Goal: Communication & Community: Answer question/provide support

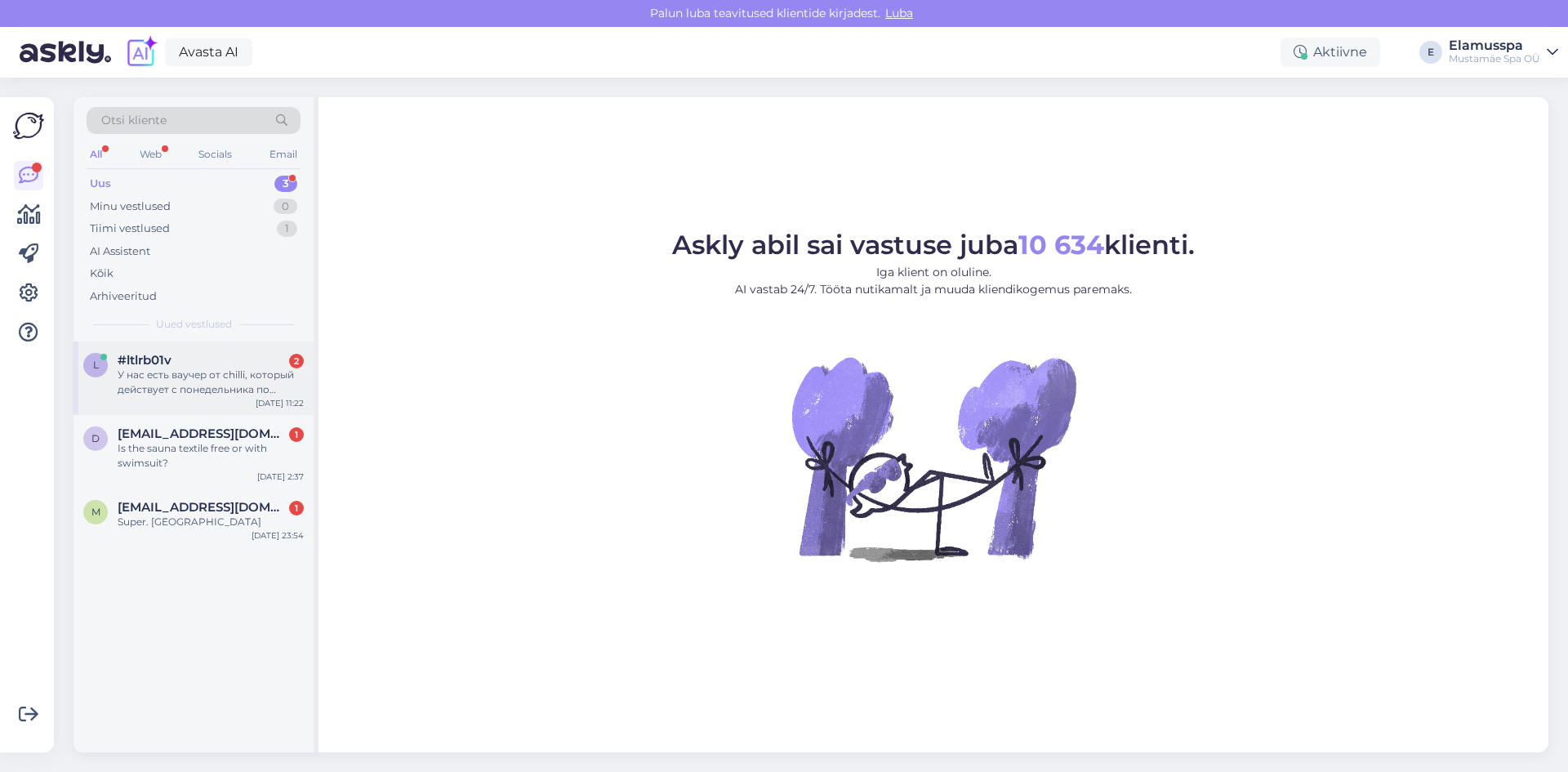
click at [210, 386] on div "У нас есть ваучер от chilli, который действует с понедельника по четверг. Мы мо…" at bounding box center [211, 382] width 186 height 29
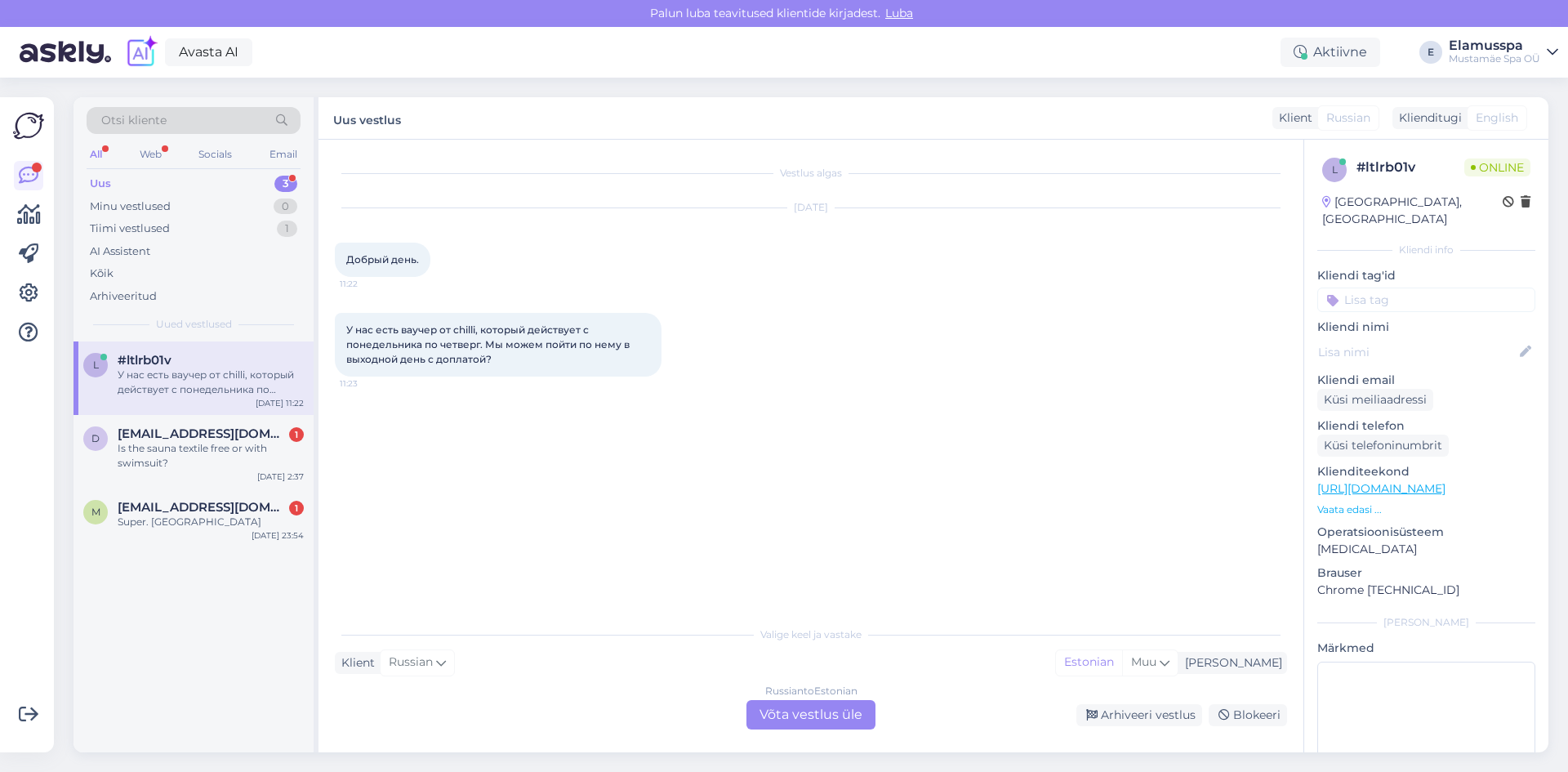
click at [767, 713] on div "Russian to Estonian Võta vestlus üle" at bounding box center [810, 714] width 129 height 29
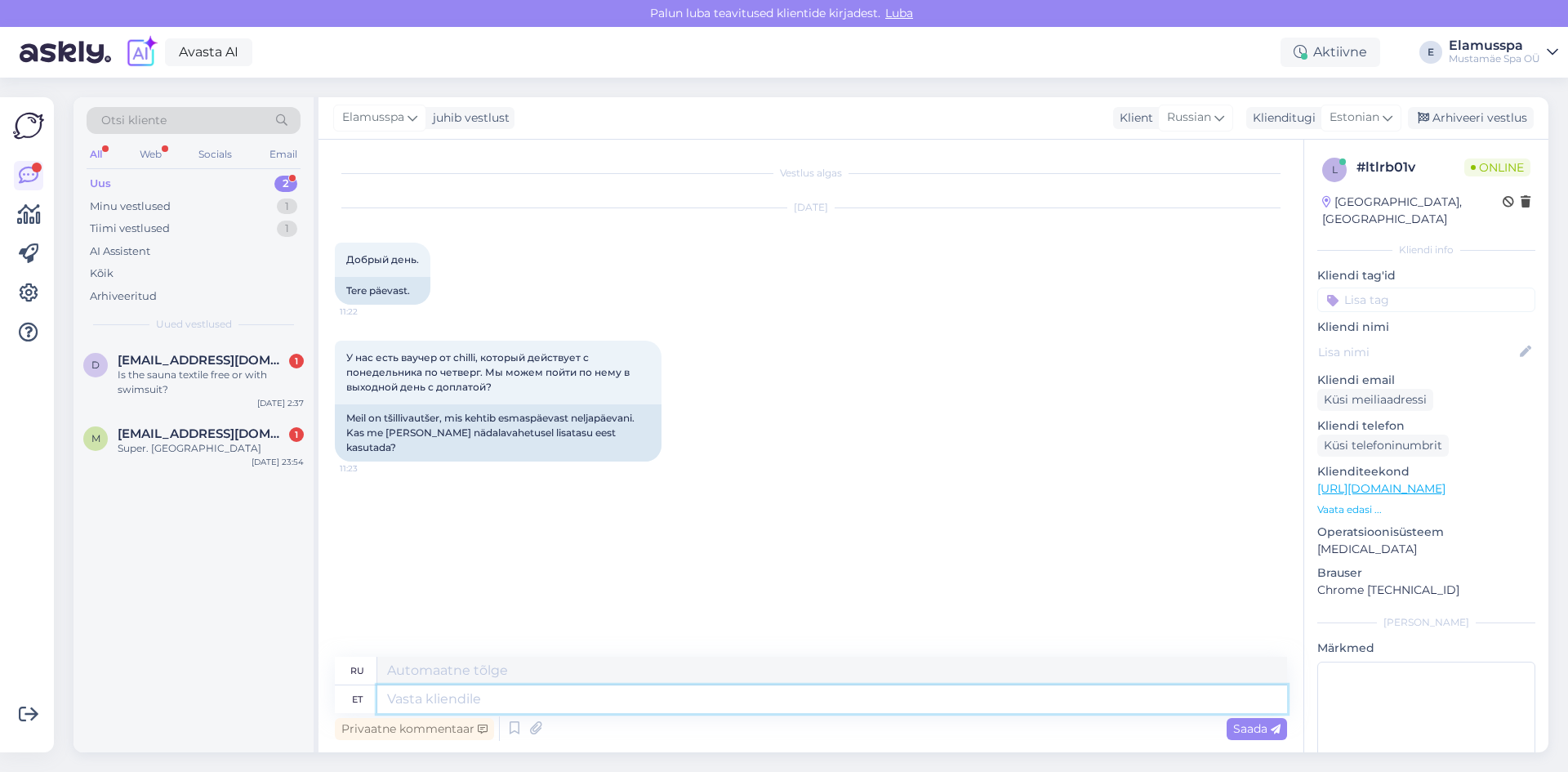
click at [503, 692] on textarea at bounding box center [832, 700] width 910 height 28
type textarea "Tere, k"
type textarea "Привет,"
type textarea "Tere, kahjuks"
type textarea "Здравствуйте, к сожалению."
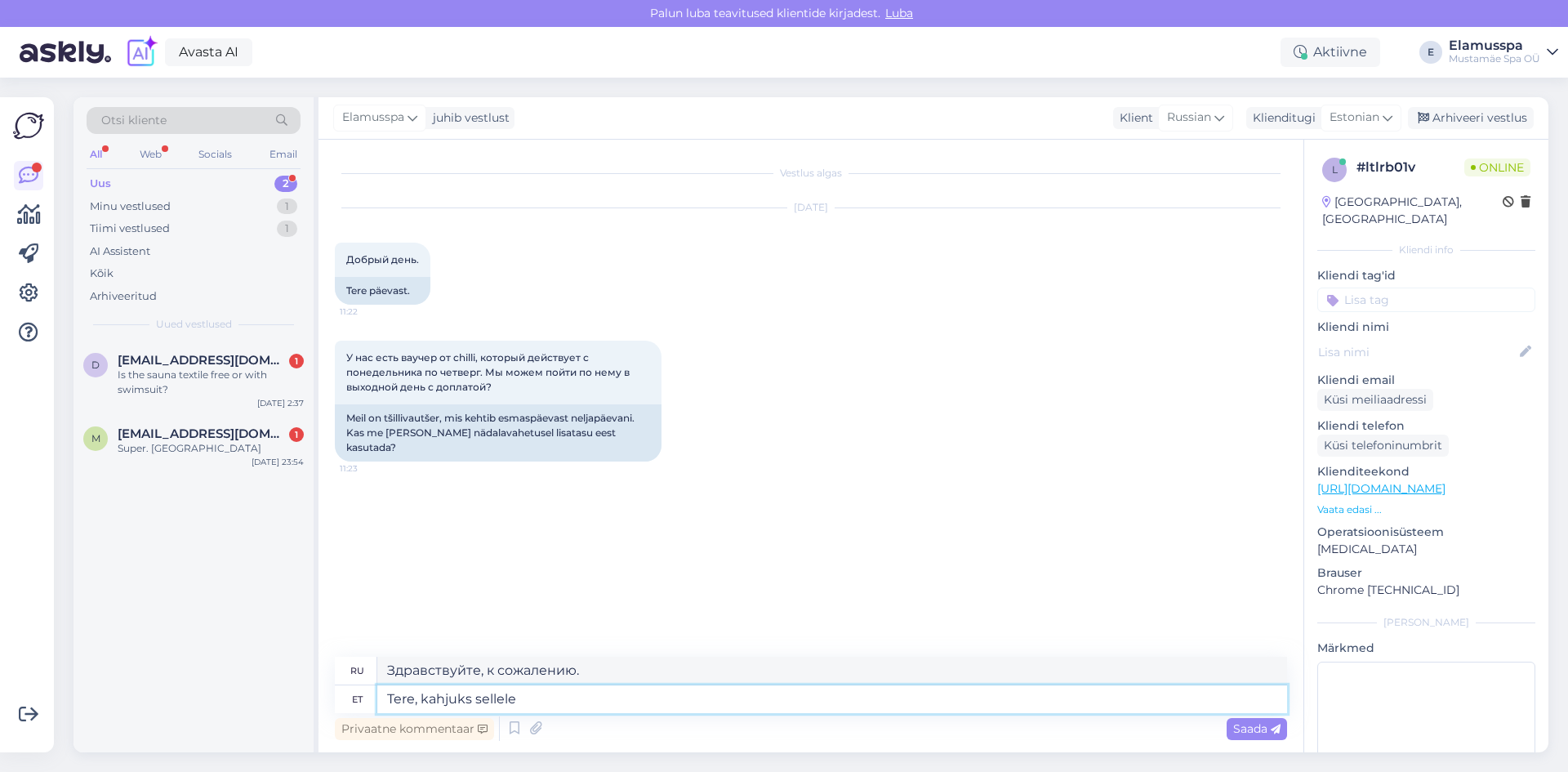
type textarea "Tere, kahjuks sellele c"
type textarea "Здравствуйте, к сожалению, это"
type textarea "Tere, kahjuks sellele chilli v"
type textarea "Здравствуйте, к сожалению, это [GEOGRAPHIC_DATA]."
type textarea "Tere, kahjuks sellele chilli voucherile"
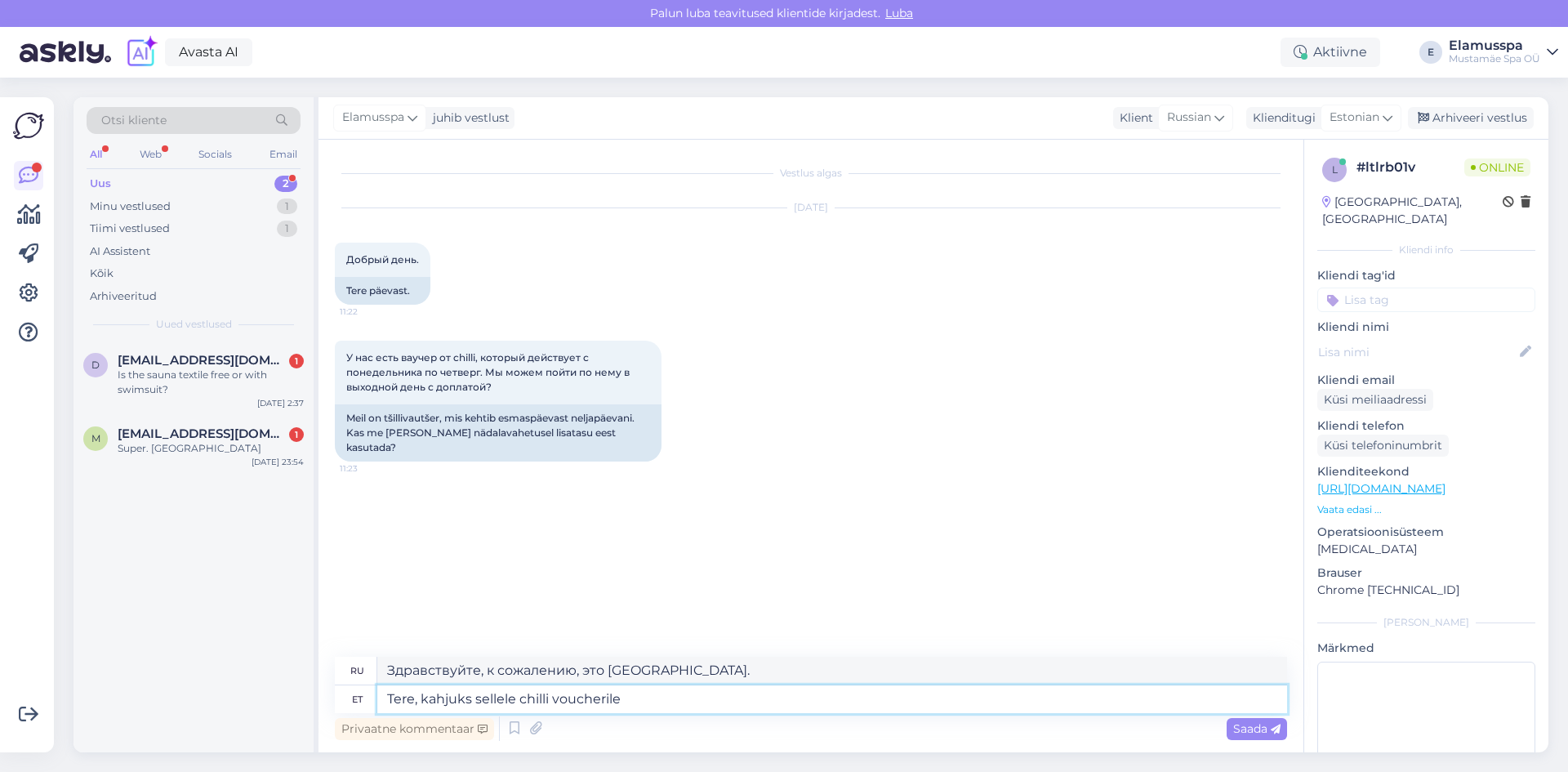
type textarea "Здравствуйте, к сожалению, для этого ваучера на [GEOGRAPHIC_DATA]"
type textarea "Tere, kahjuks sellele chilli voucherile ei"
type textarea "Здравствуйте, к сожалению, этот ваучер на чили не действует."
type textarea "Tere, kahjuks sellele chilli voucherile ei ole v"
type textarea "Здравствуйте, к сожалению, на этот чили нет купона."
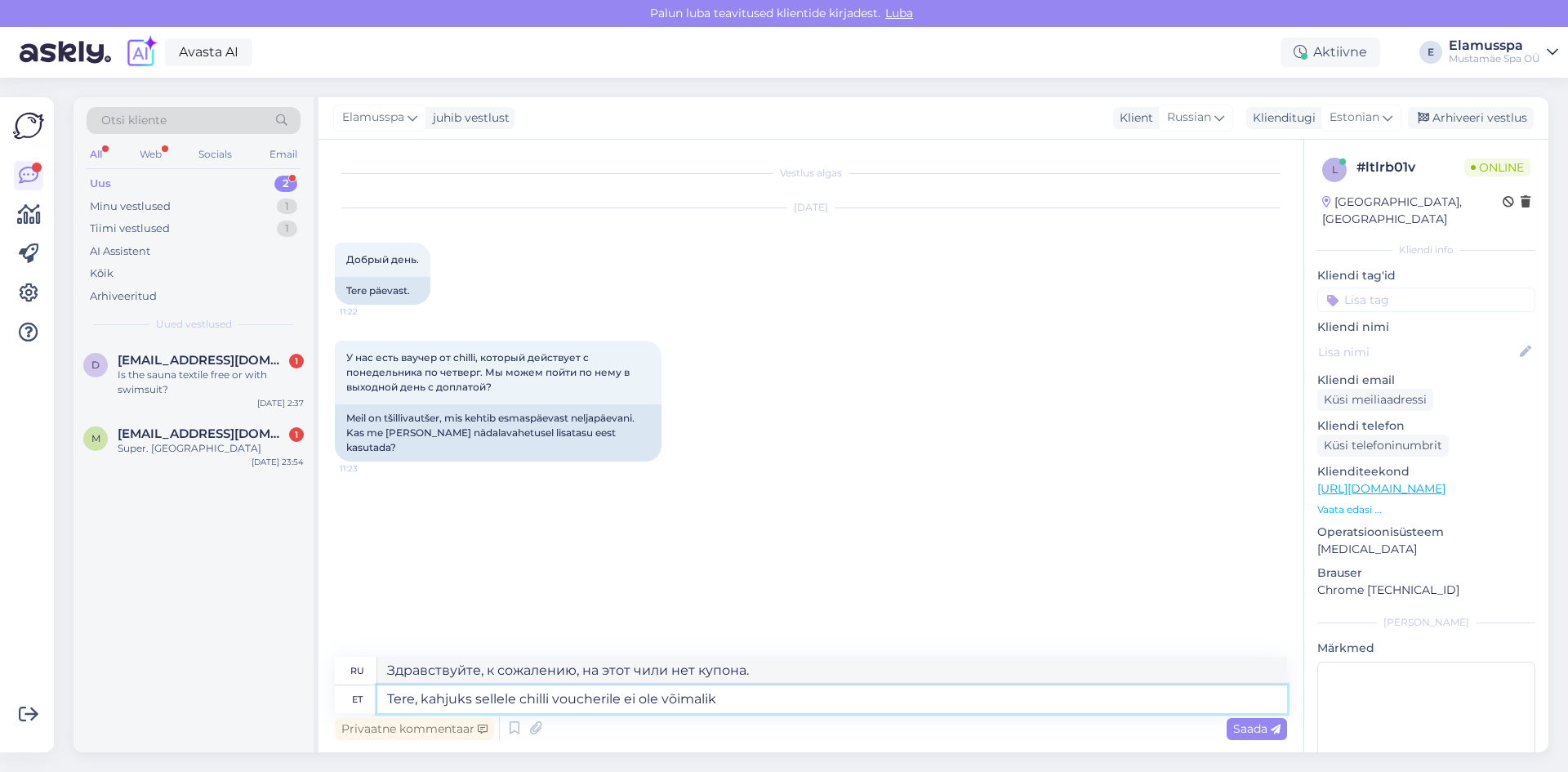
type textarea "Tere, kahjuks sellele chilli voucherile ei ole võimalik j"
type textarea "Здравствуйте, к сожалению, этот ваучер на чили недействителен."
type textarea "Tere, kahjuks sellele chilli voucherile ei ole võimalik juurde ma"
type textarea "Здравствуйте, к сожалению, пополнить счет на этот ваучер на [GEOGRAPHIC_DATA] н…"
type textarea "Tere, kahjuks sellele chilli voucherile ei ole võimalik juurde maksta."
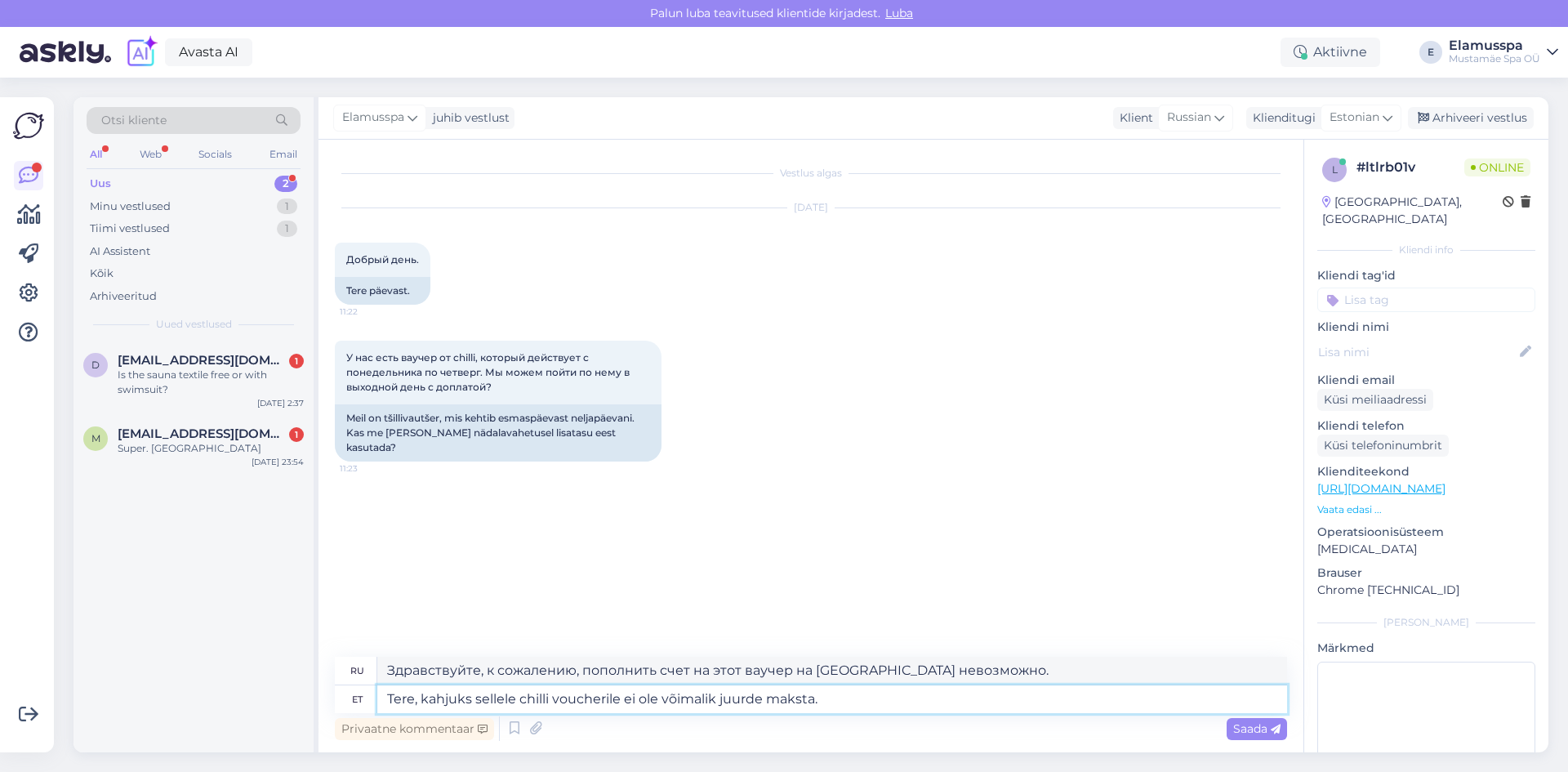
type textarea "Здравствуйте, к сожалению, пополнить этот ваучер на [GEOGRAPHIC_DATA] невозможн…"
drag, startPoint x: 656, startPoint y: 673, endPoint x: 584, endPoint y: 675, distance: 72.0
click at [584, 675] on textarea "Здравствуйте, к сожалению, пополнить этот ваучер на [GEOGRAPHIC_DATA] невозможн…" at bounding box center [832, 671] width 910 height 28
click at [815, 703] on textarea "Tere, kahjuks sellele chilli voucherile ei ole võimalik juurde maksta." at bounding box center [832, 700] width 910 height 28
drag, startPoint x: 515, startPoint y: 702, endPoint x: 477, endPoint y: 704, distance: 38.1
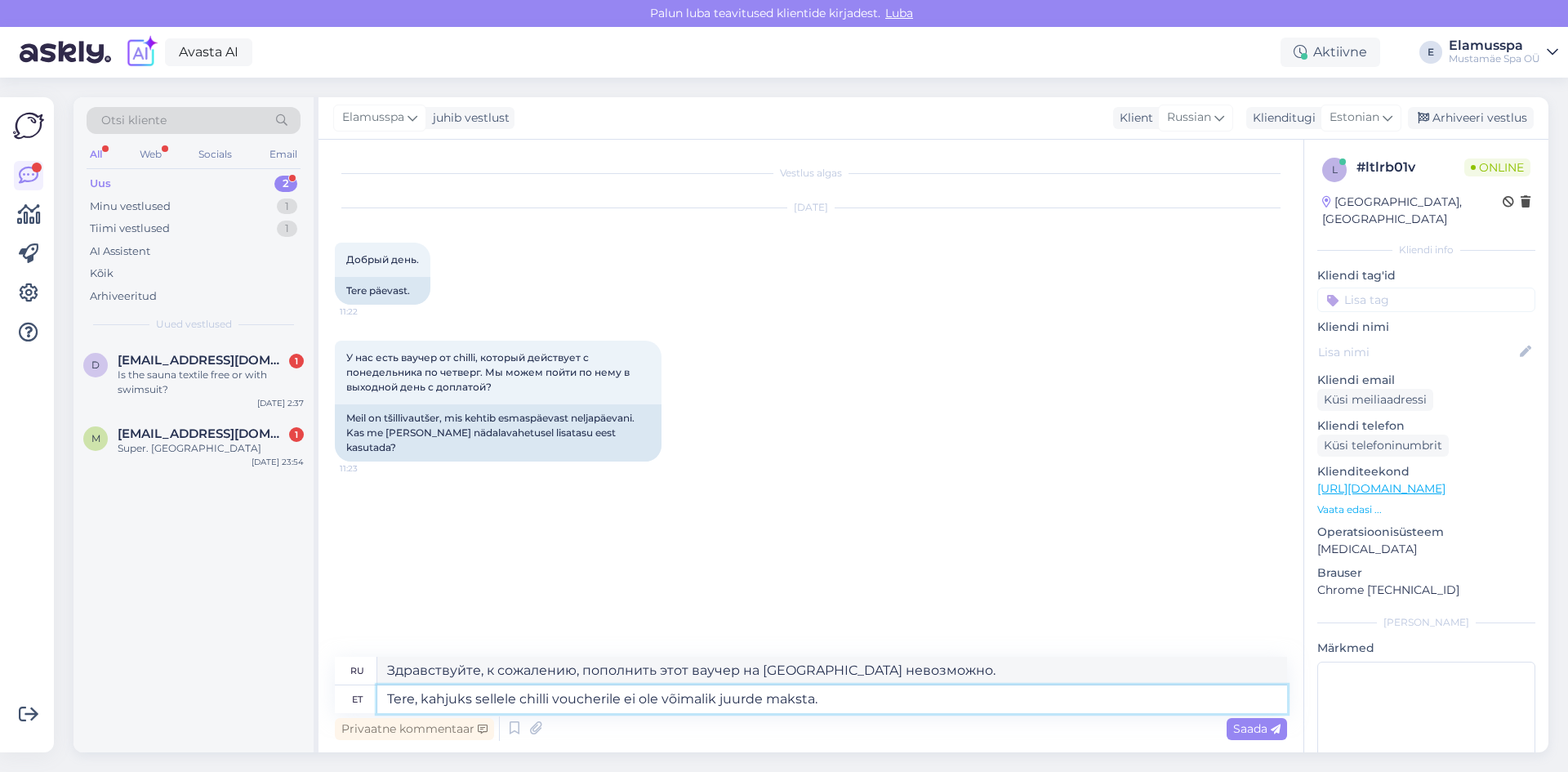
click at [477, 704] on textarea "Tere, kahjuks sellele chilli voucherile ei ole võimalik juurde maksta." at bounding box center [832, 700] width 910 height 28
type textarea "Tere, kahjuks chilli voucherile ei ole võimalik juurde maksta."
type textarea "Здравствуйте, к сожалению, дополнительная оплата ваучера на чили невозможна."
type textarea "Tere, kahjuks chilli voucherile ei ole võimalik juurde maksta."
click at [1229, 724] on div "Saada" at bounding box center [1257, 729] width 60 height 22
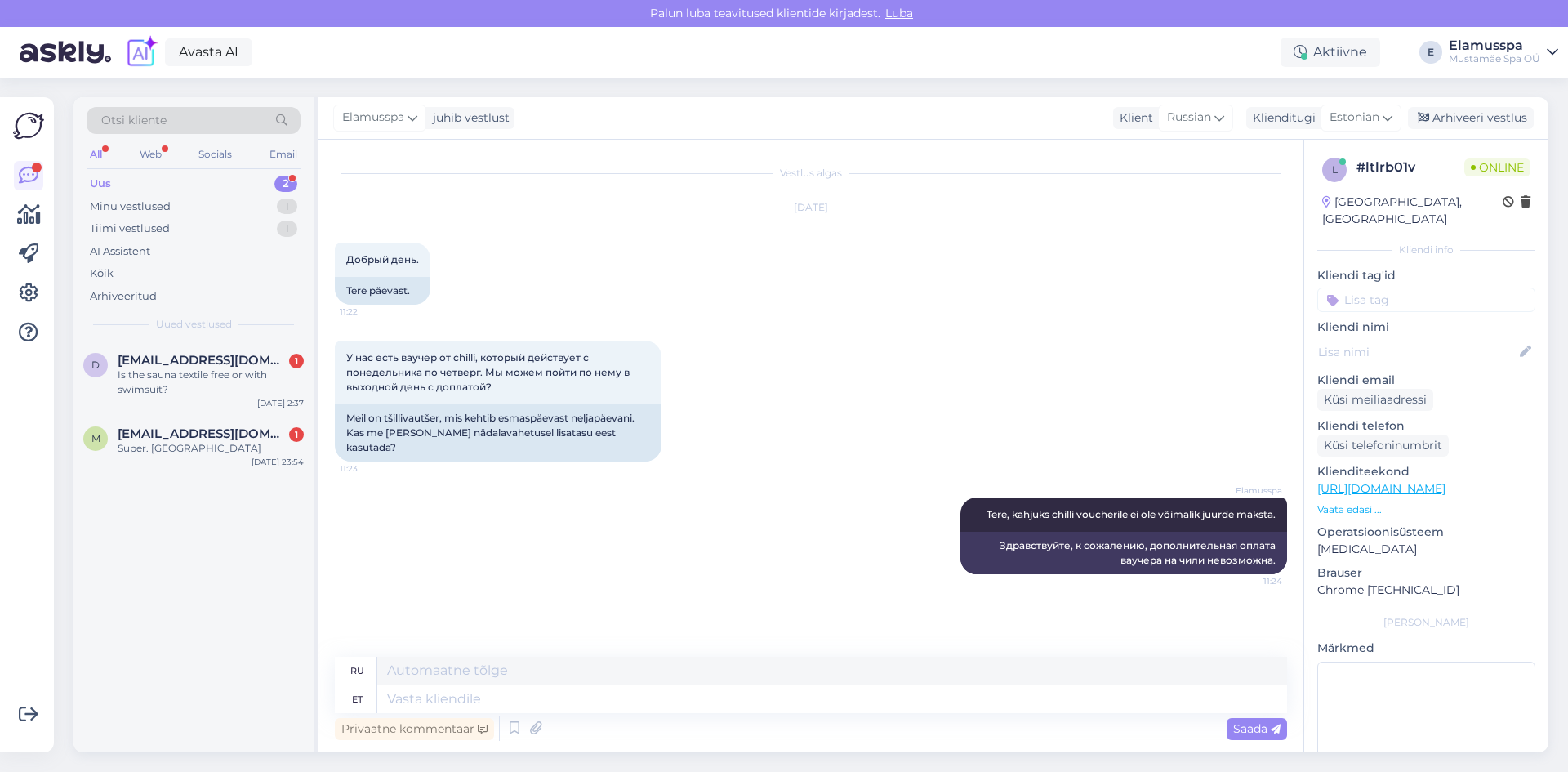
click at [1438, 104] on div "Elamusspa juhib vestlust Klient [DEMOGRAPHIC_DATA] Klienditugi Estonian Arhivee…" at bounding box center [933, 118] width 1230 height 43
click at [1434, 112] on div "Arhiveeri vestlus" at bounding box center [1471, 118] width 126 height 22
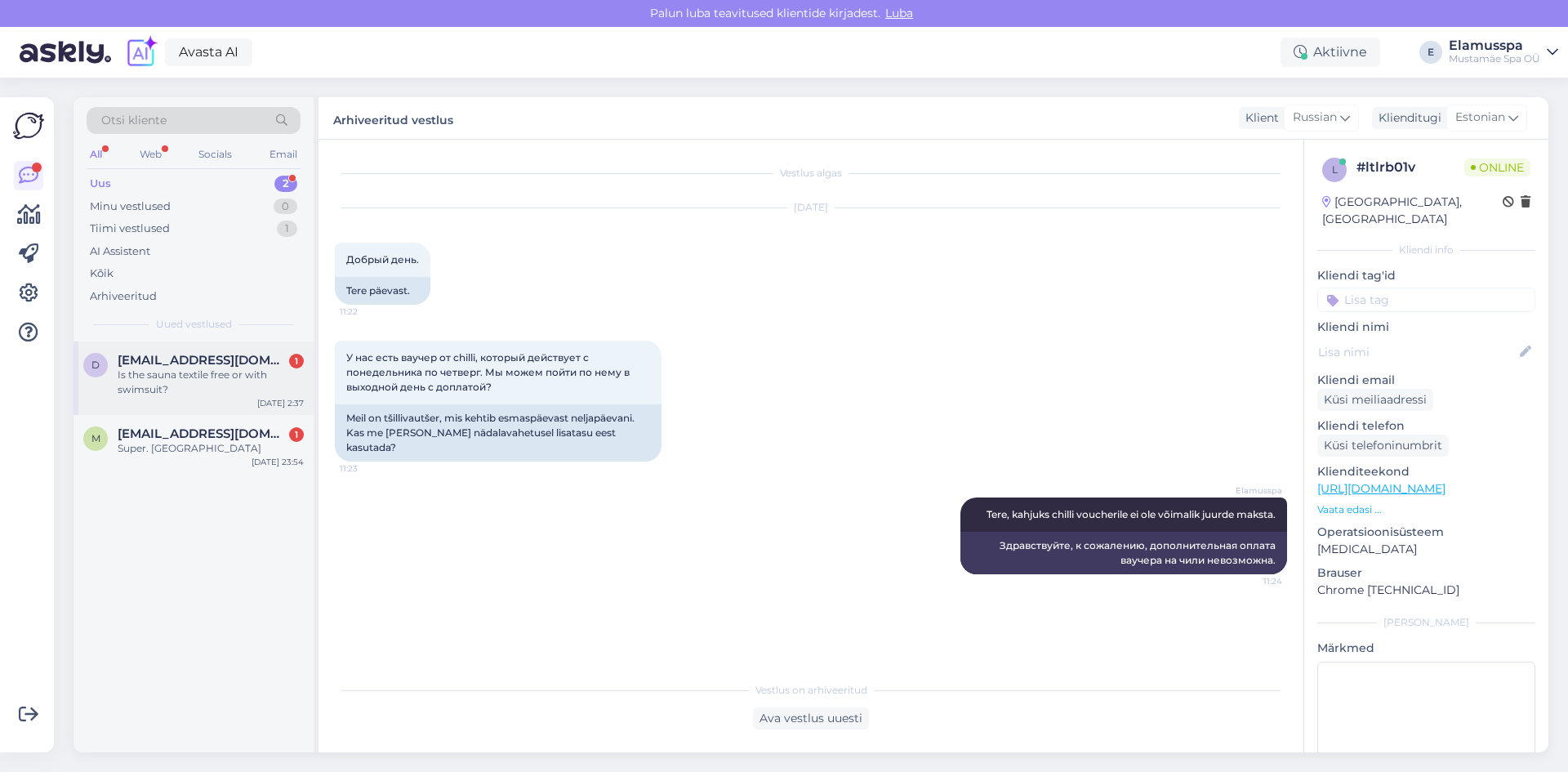
click at [244, 405] on div "d [EMAIL_ADDRESS][DOMAIN_NAME] 1 Is the sauna textile free or with swimsuit? [D…" at bounding box center [194, 379] width 240 height 74
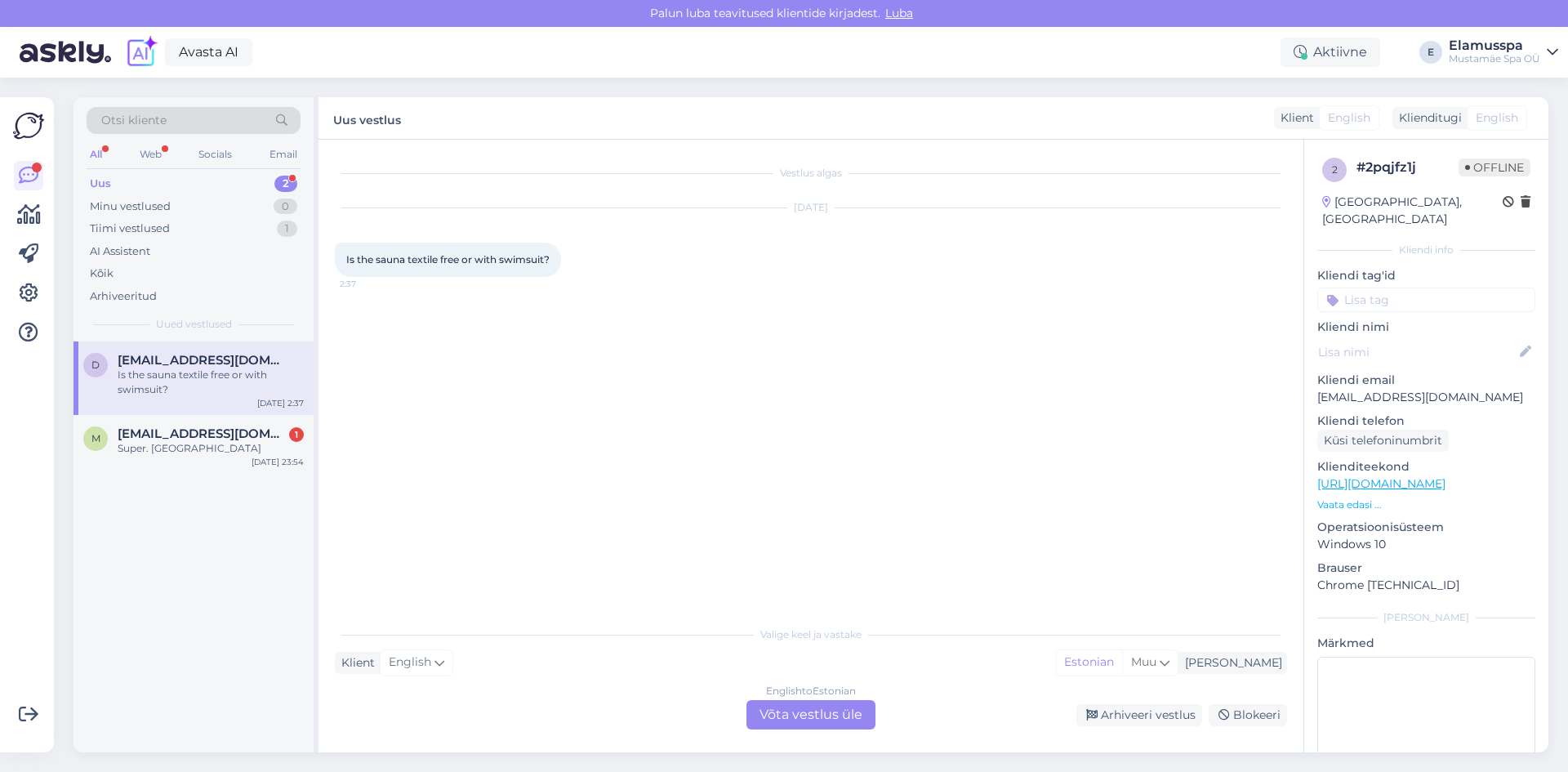
click at [788, 716] on div "English to Estonian Võta vestlus üle" at bounding box center [810, 714] width 129 height 29
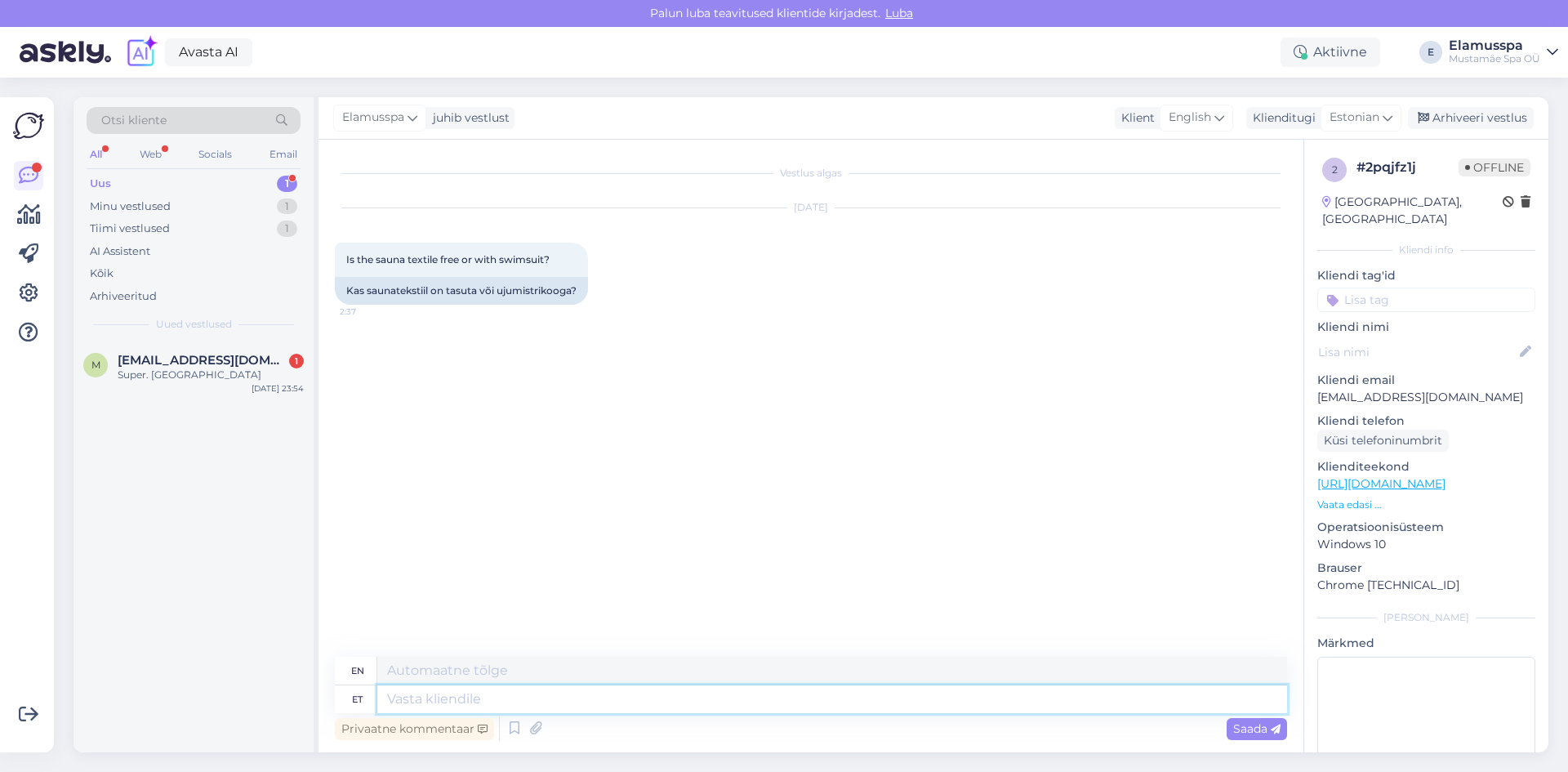
click at [772, 702] on textarea at bounding box center [832, 700] width 910 height 28
type textarea "Tere, s"
type textarea "Hello,"
type textarea "Tere, saun"
type textarea "Hello, sauna"
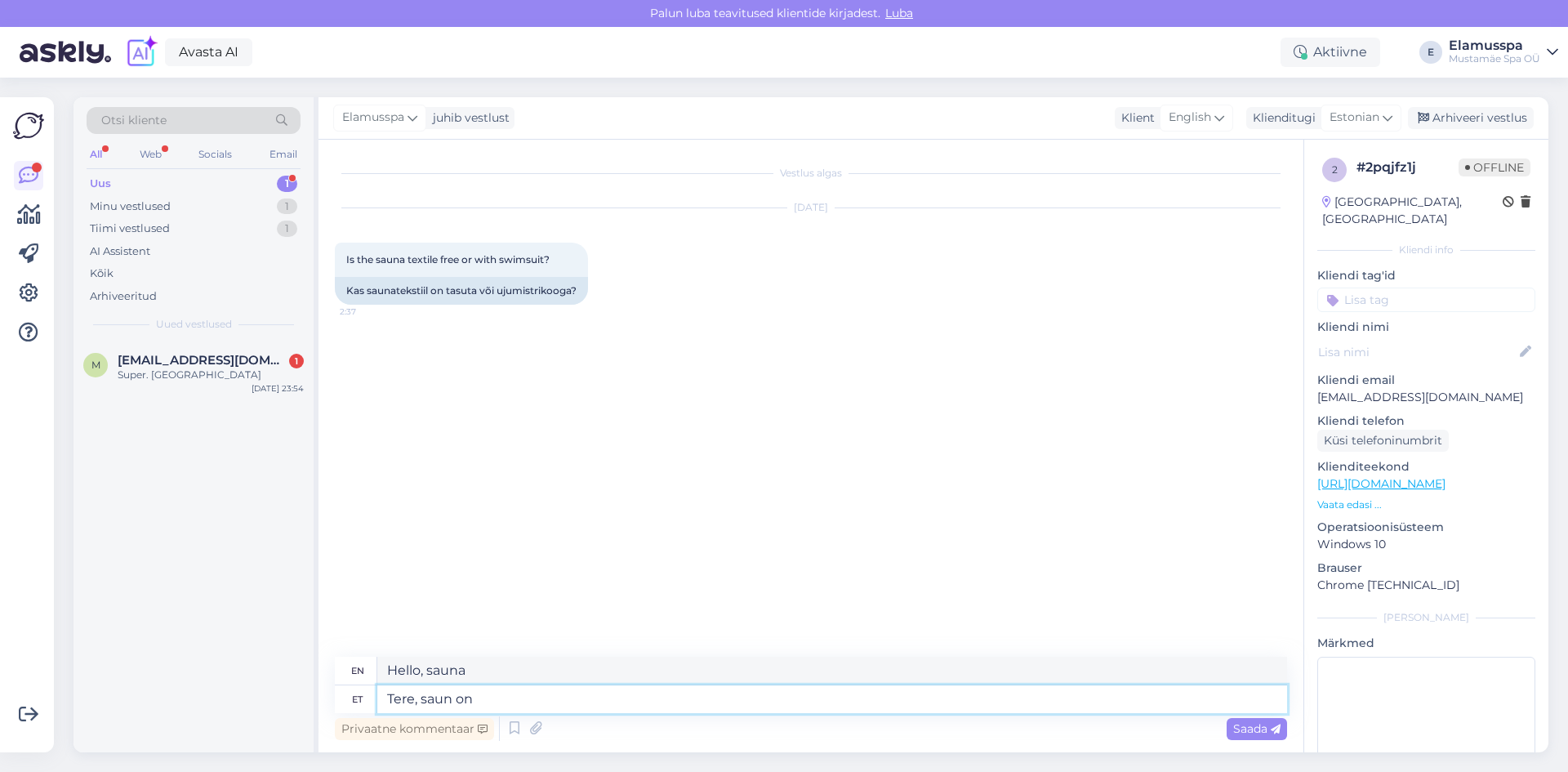
type textarea "Tere, saun on"
type textarea "Hello, there is a sauna."
type textarea "Tere, saun on ujumisriietega."
type textarea "Hello, the sauna is swimwear only."
type textarea "Tere, saun on ujumisriietega."
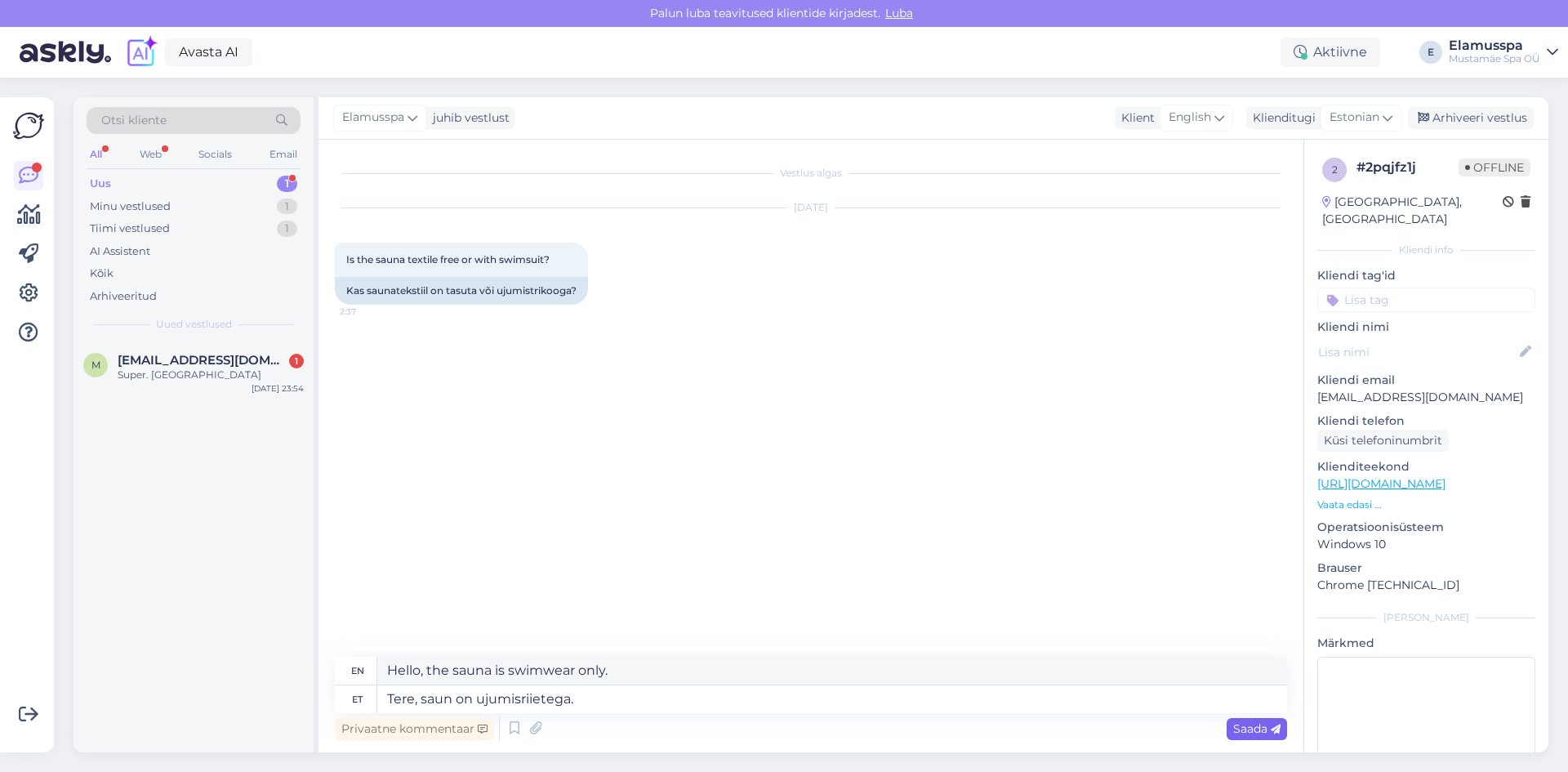
click at [1246, 728] on span "Saada" at bounding box center [1256, 729] width 47 height 15
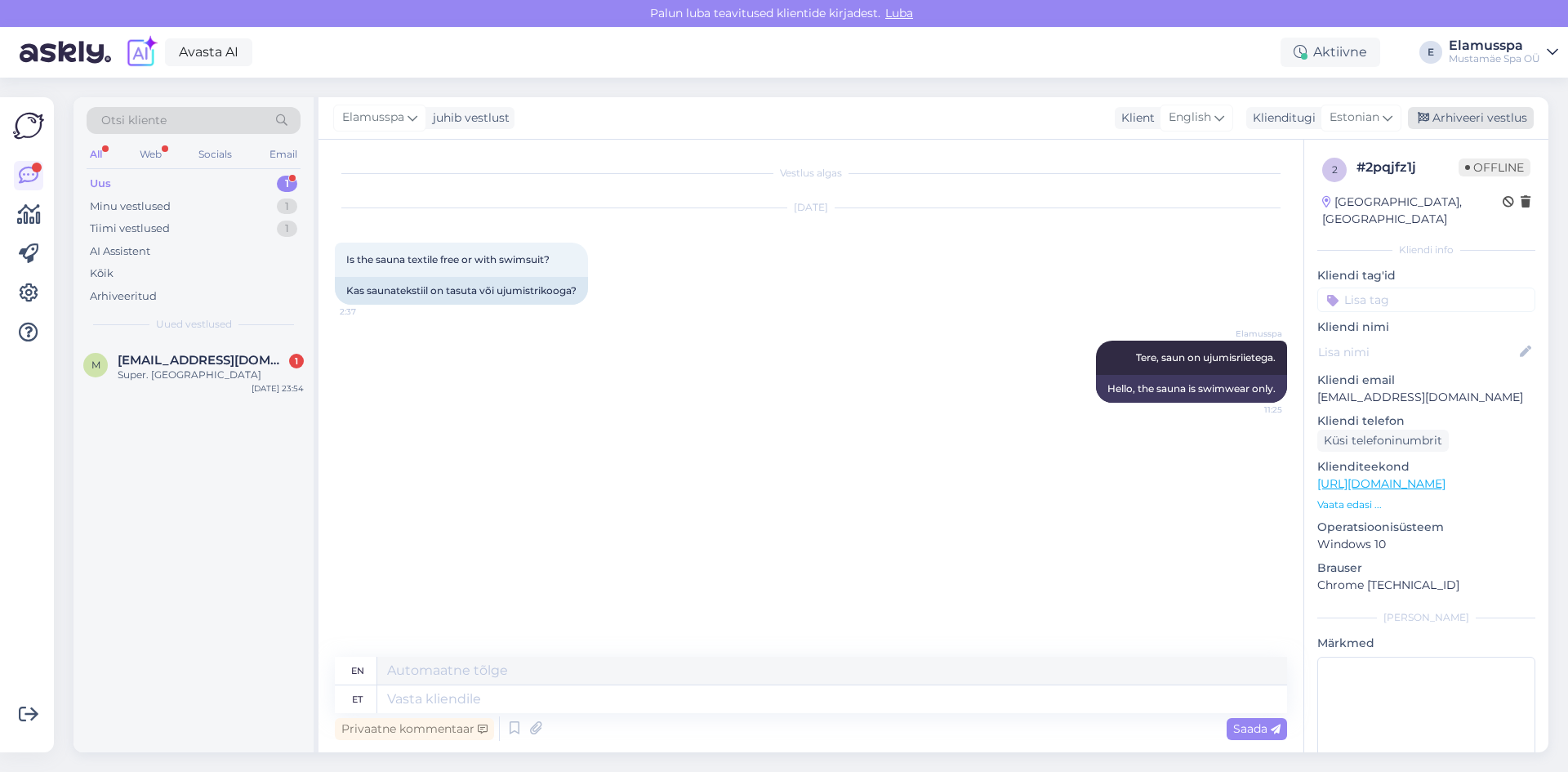
click at [1456, 114] on div "Arhiveeri vestlus" at bounding box center [1471, 118] width 126 height 22
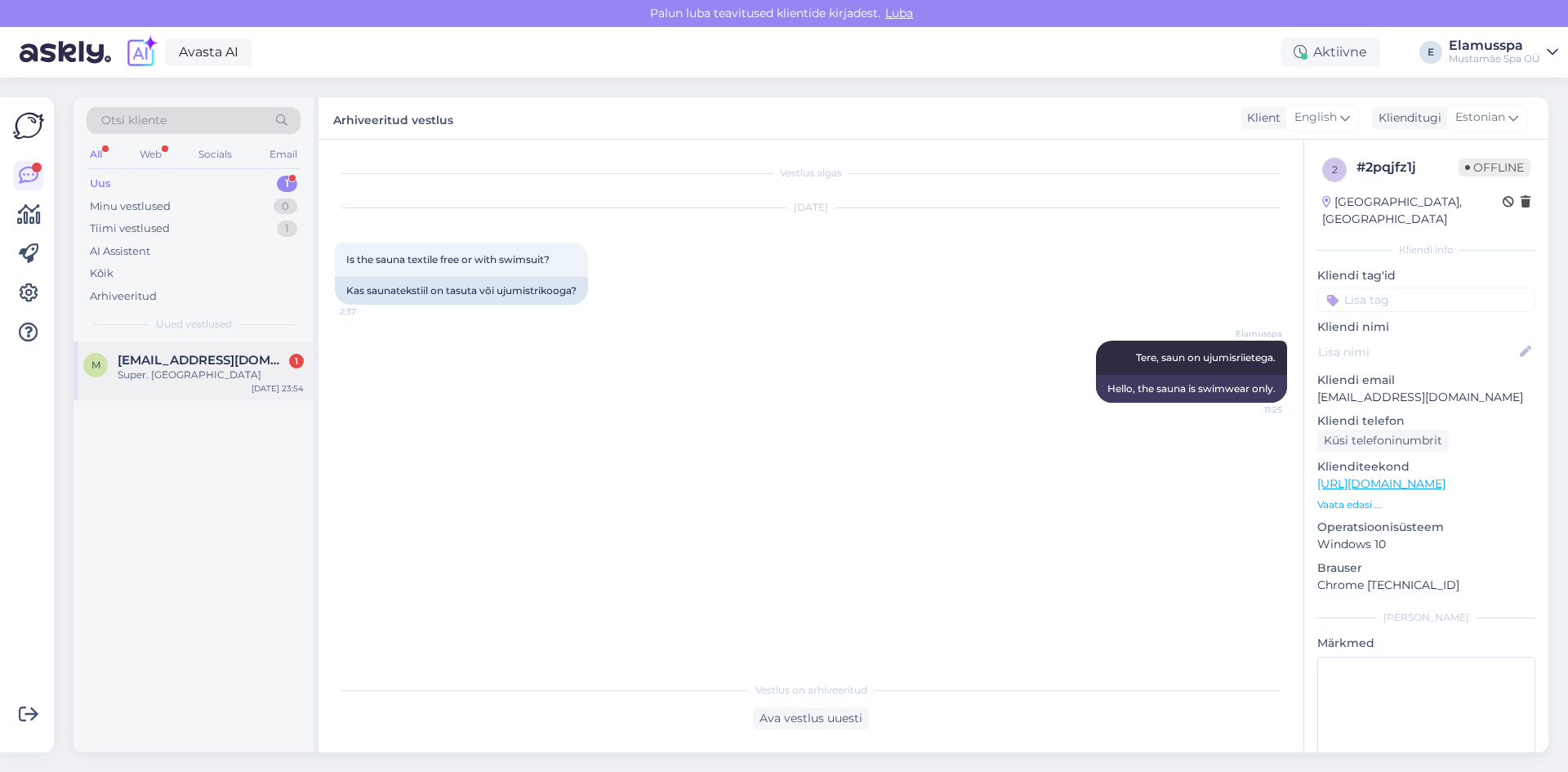
click at [235, 358] on span "[EMAIL_ADDRESS][DOMAIN_NAME]" at bounding box center [203, 360] width 170 height 15
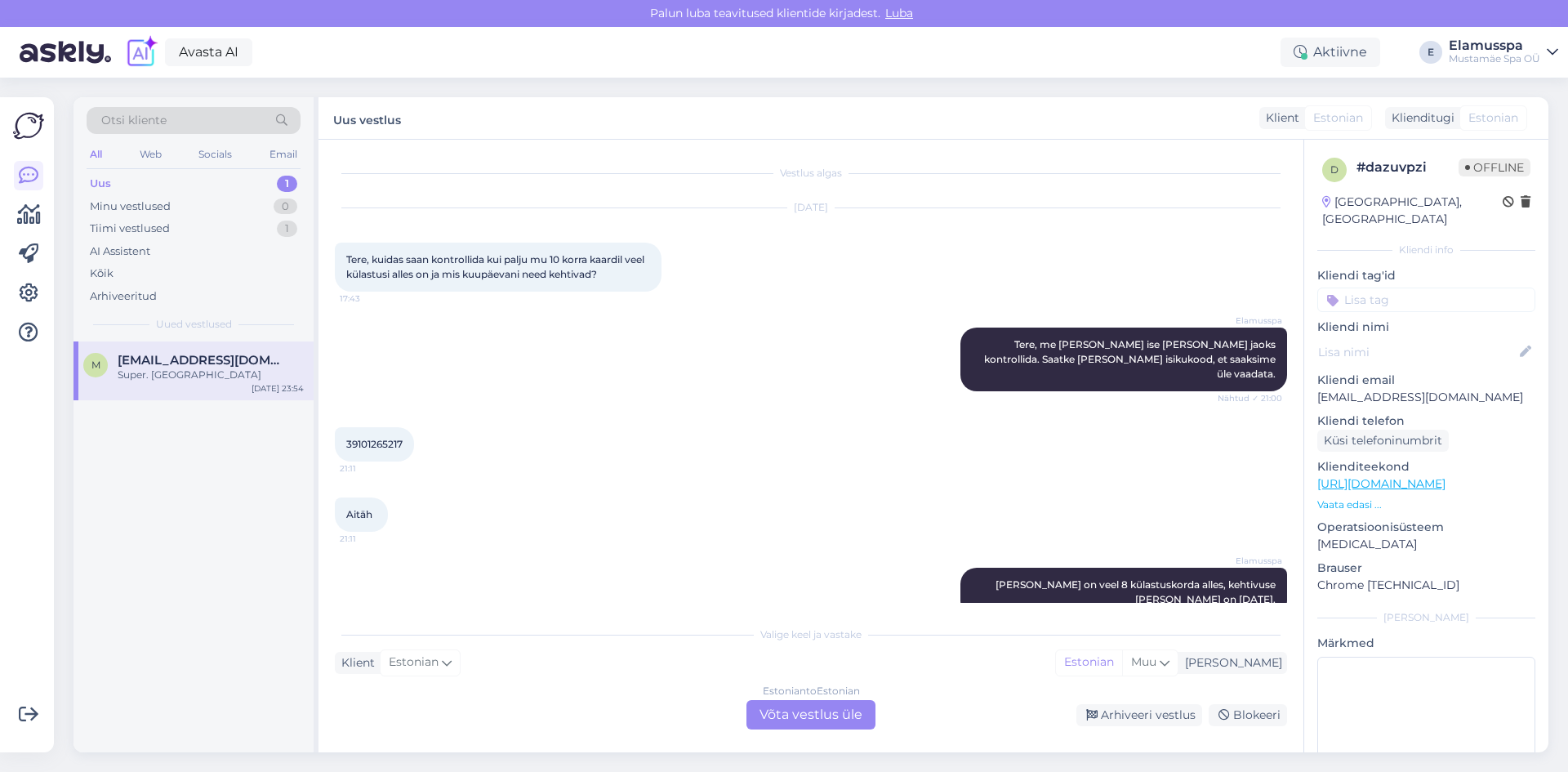
scroll to position [277, 0]
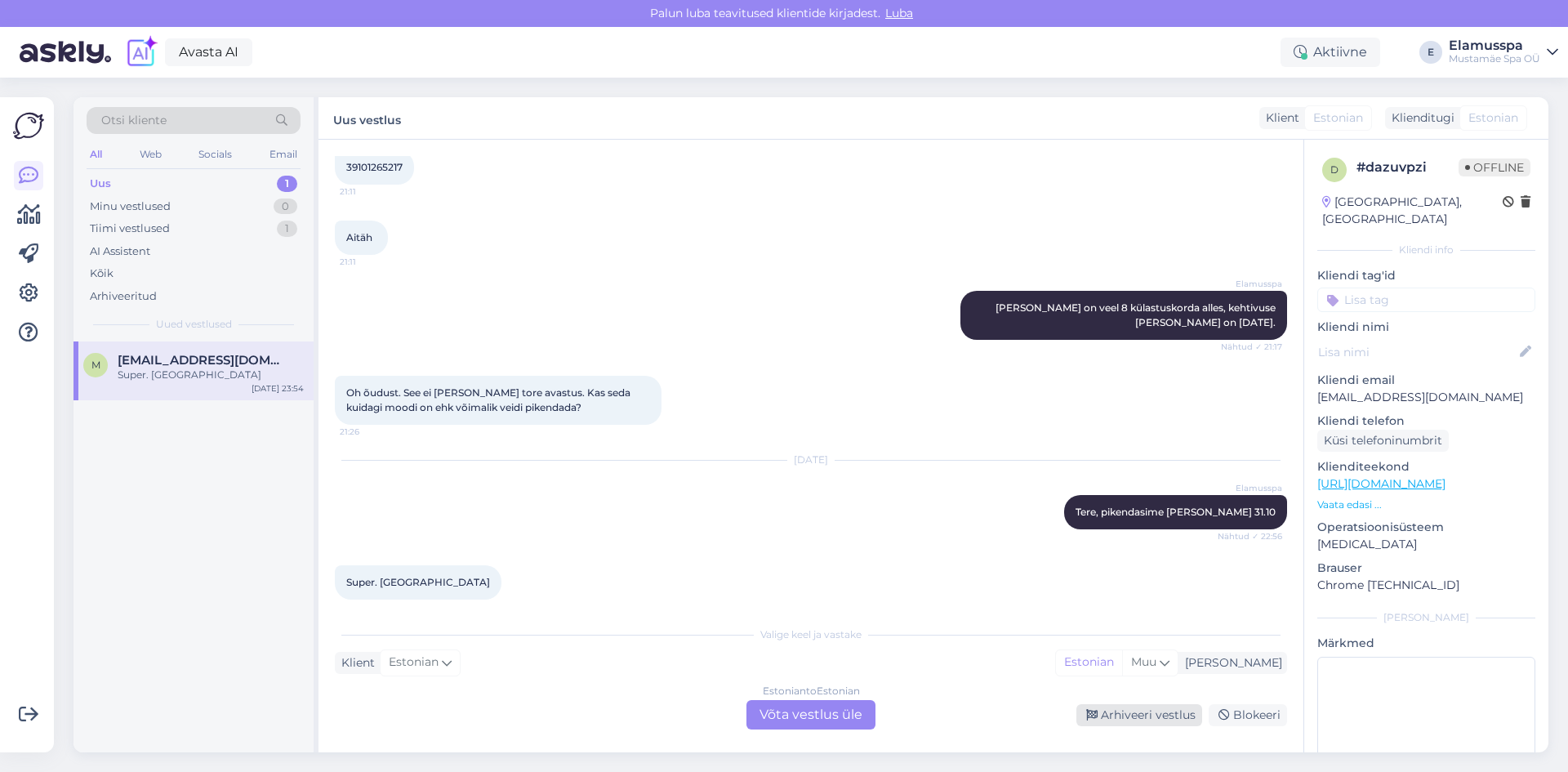
click at [1147, 717] on div "Arhiveeri vestlus" at bounding box center [1139, 716] width 126 height 22
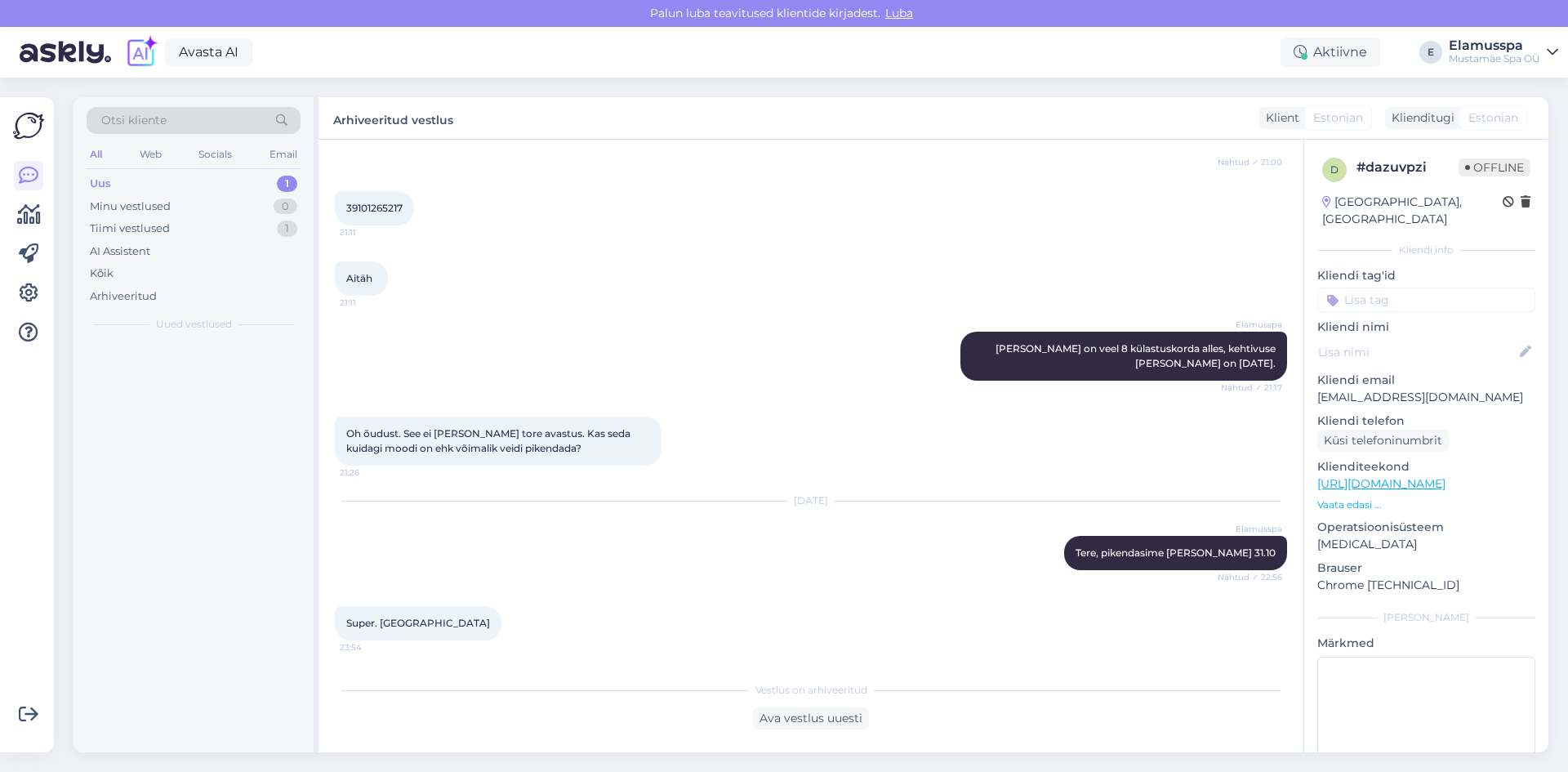
scroll to position [222, 0]
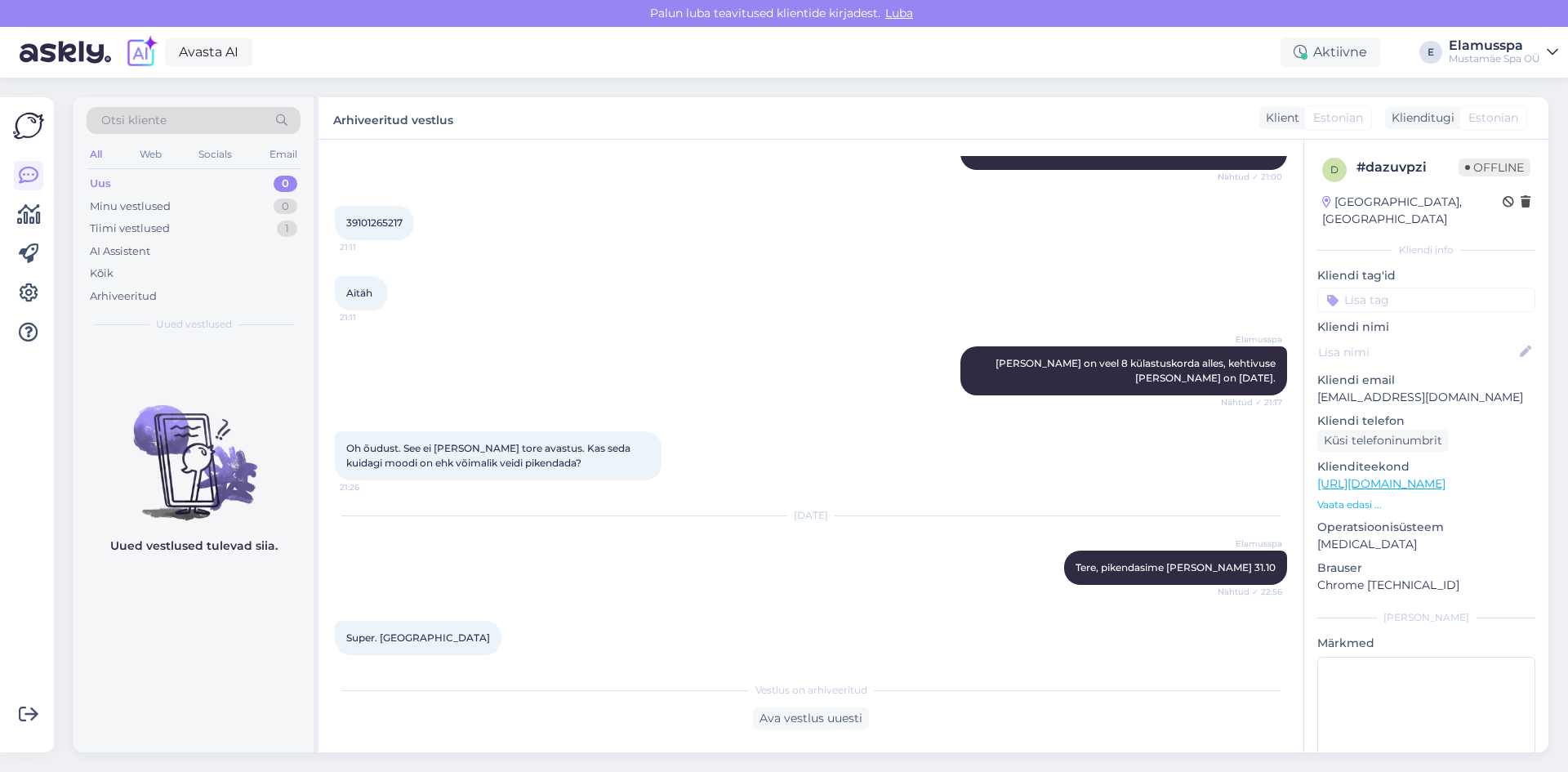
click at [781, 567] on div "[DATE] Elamusspa Tere, pikendasime [PERSON_NAME] 31.10 Nähtud ✓ 22:56" at bounding box center [810, 551] width 952 height 105
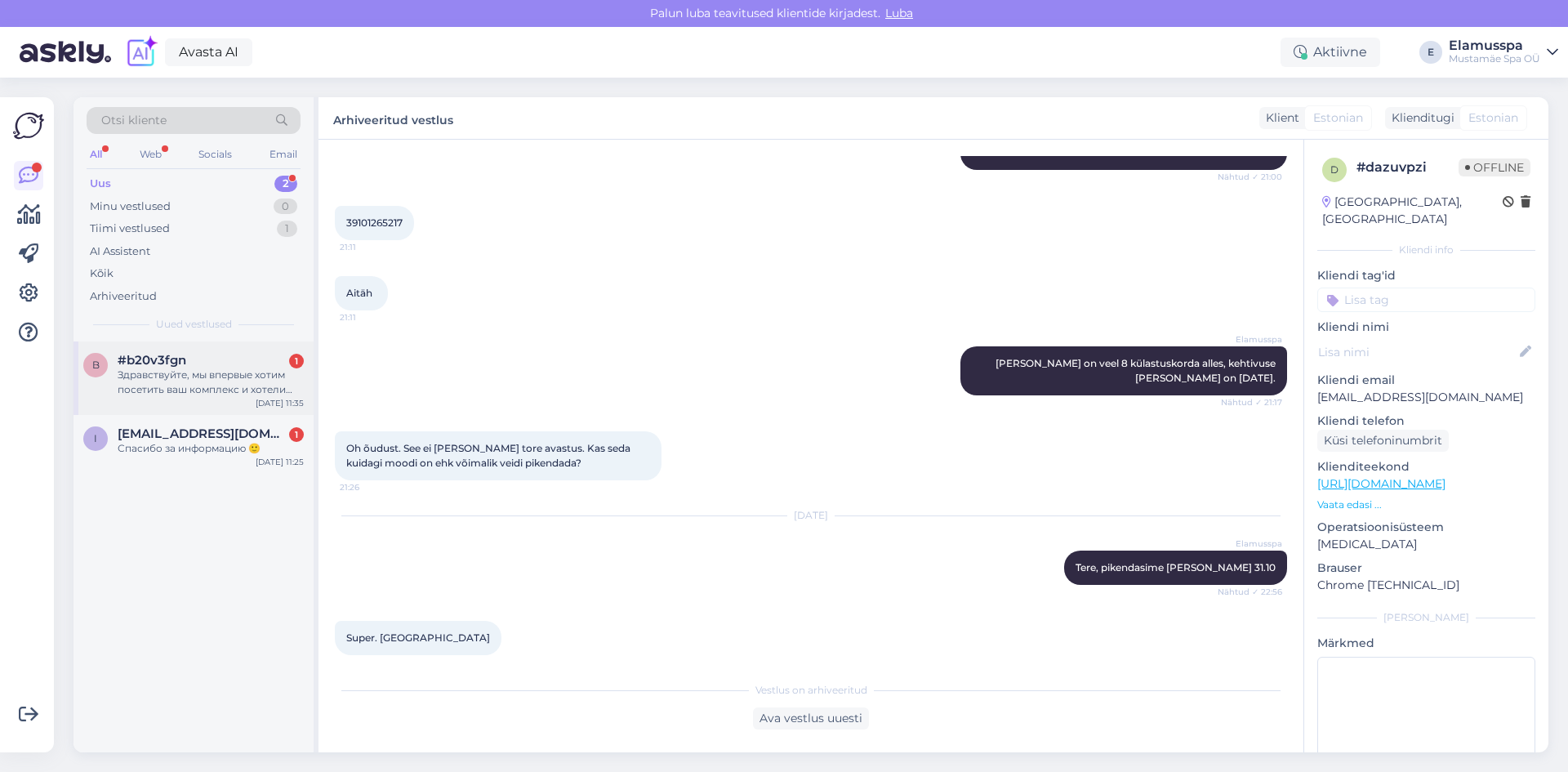
click at [145, 390] on div "Здравствуйте, мы впервые хотим посетить ваш комплекс и хотели узнать: с собой н…" at bounding box center [211, 382] width 186 height 29
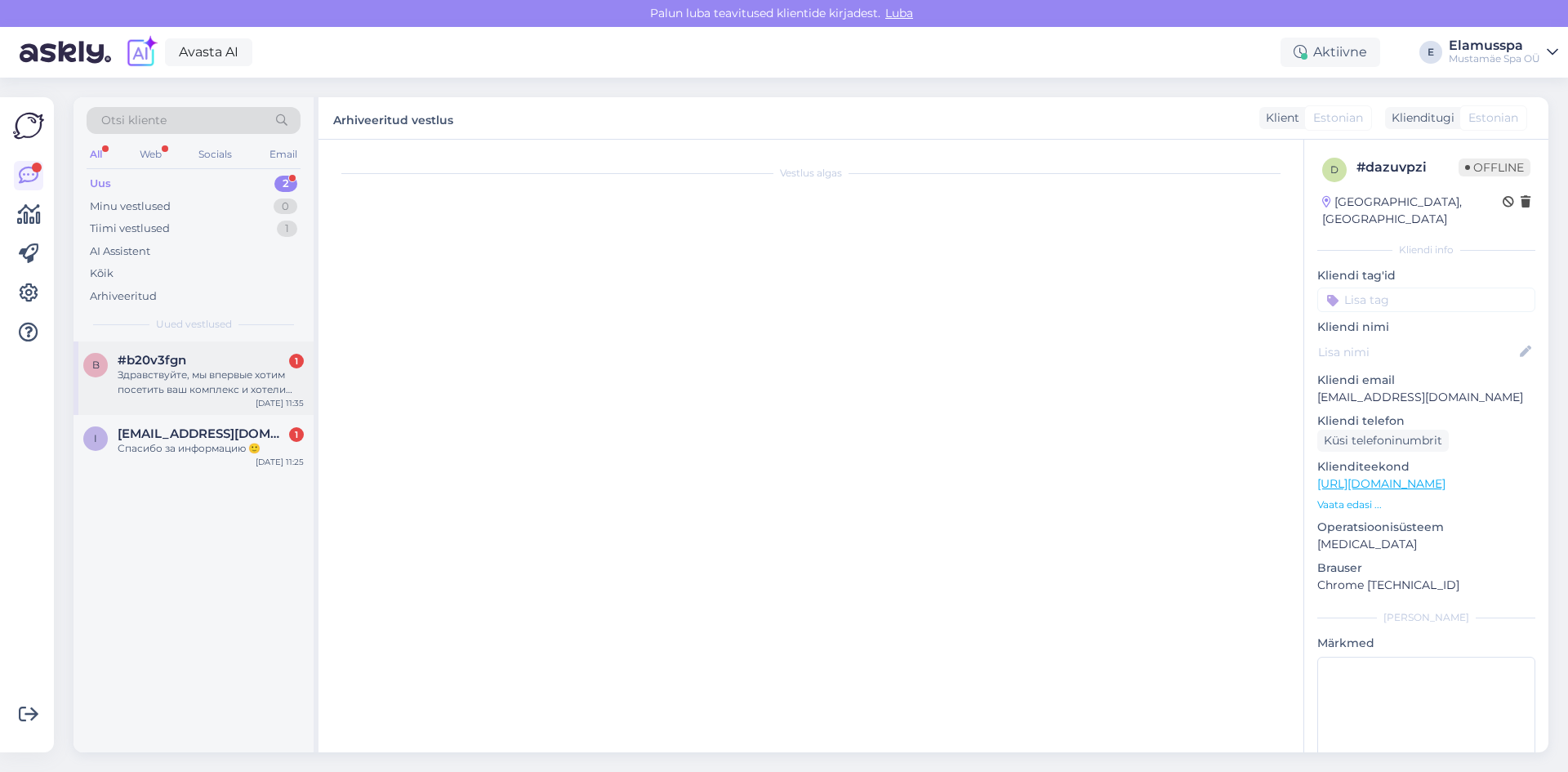
scroll to position [0, 0]
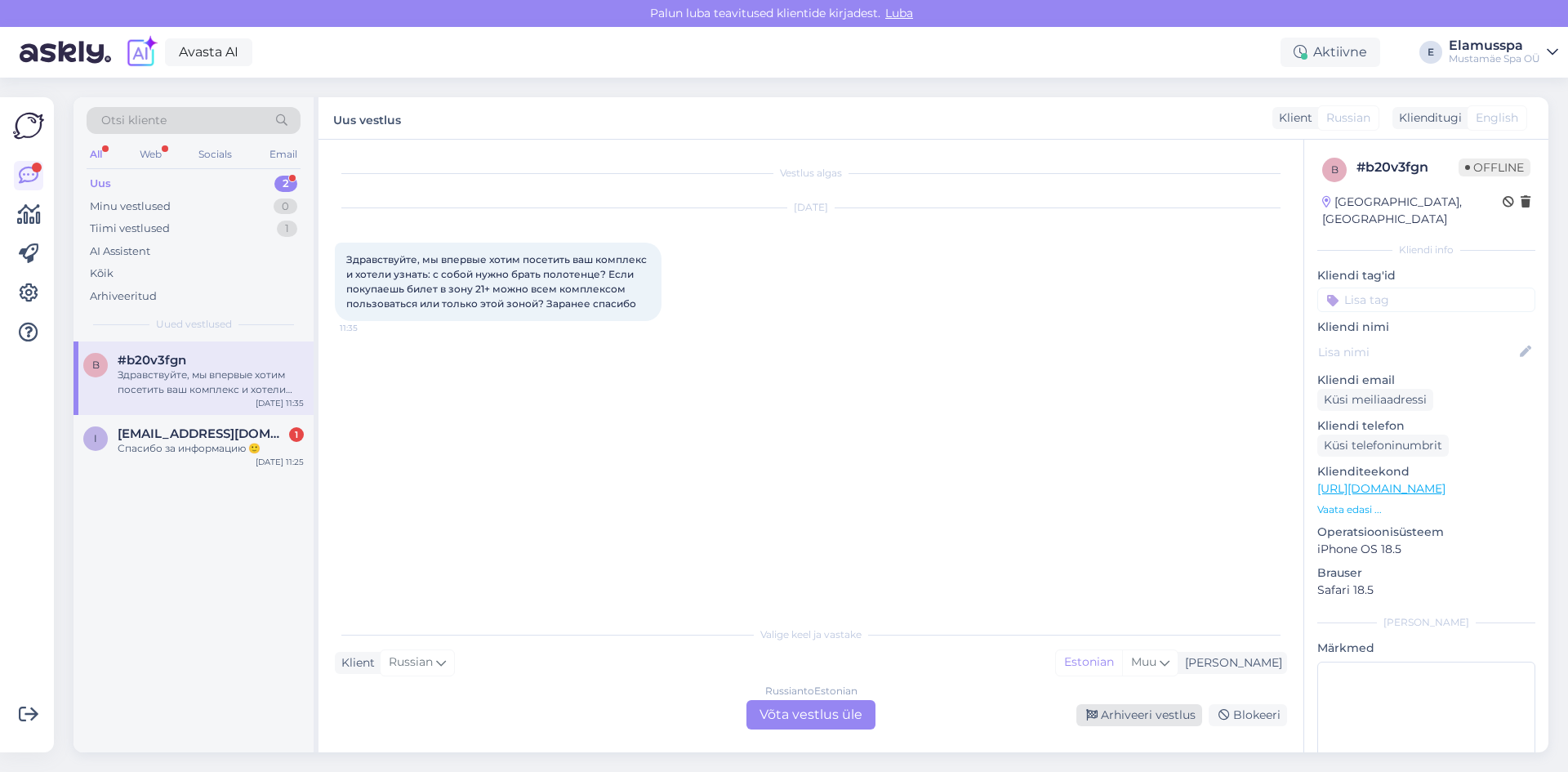
click at [1139, 710] on div "Arhiveeri vestlus" at bounding box center [1139, 716] width 126 height 22
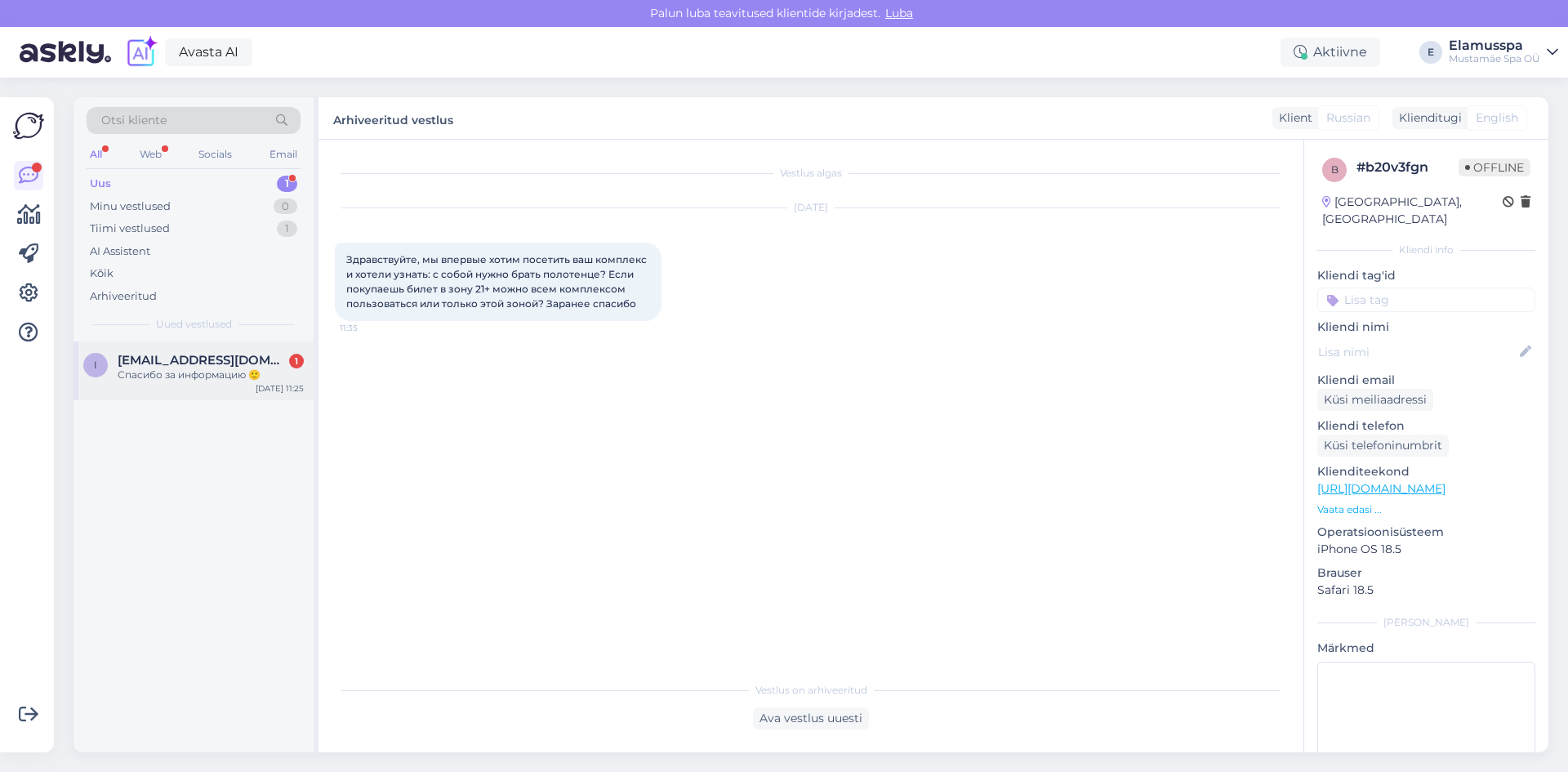
click at [213, 380] on div "Спасибо за информацию 🙂" at bounding box center [211, 375] width 186 height 15
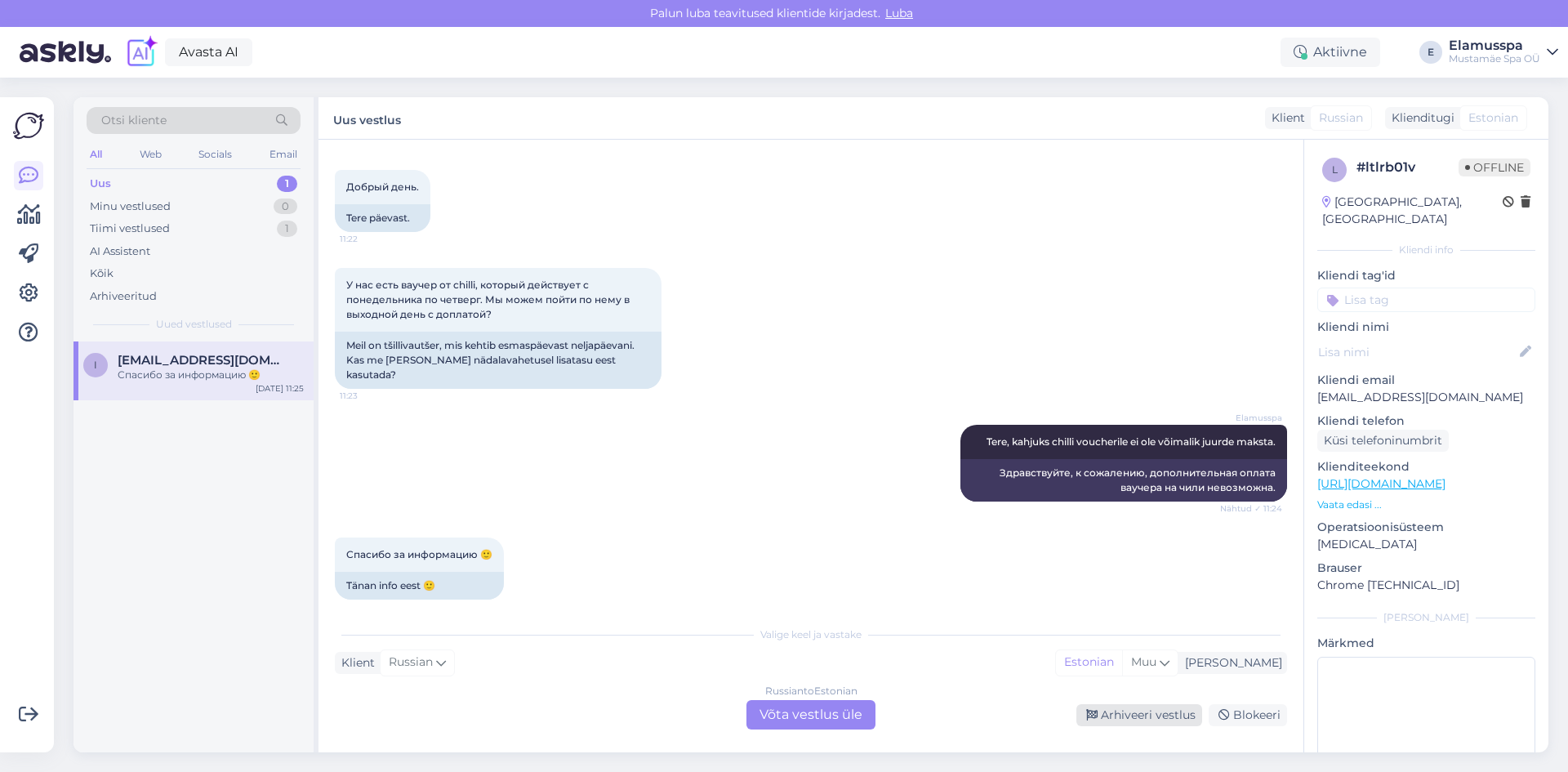
click at [1102, 713] on div "Arhiveeri vestlus" at bounding box center [1139, 716] width 126 height 22
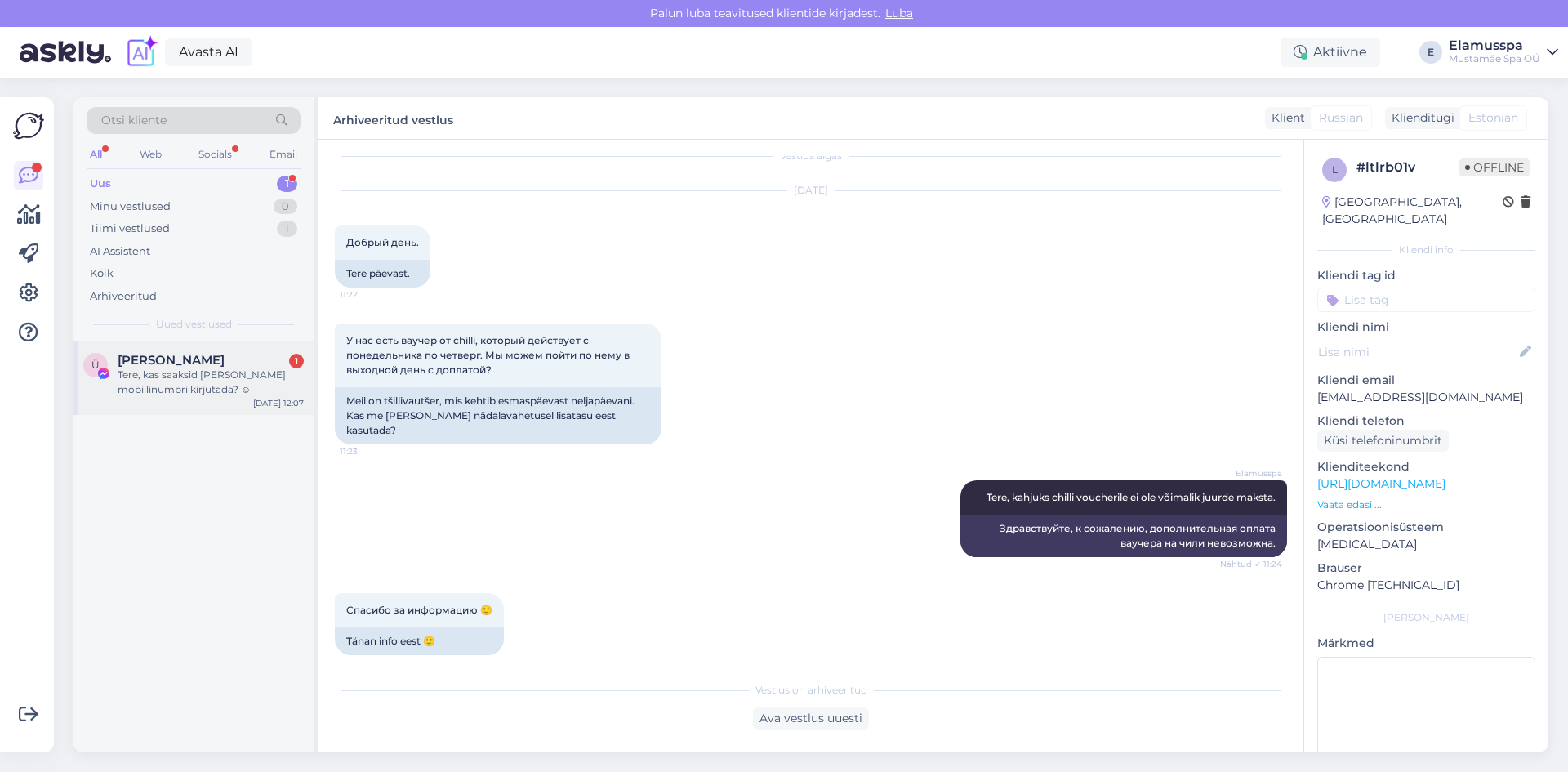
click at [184, 396] on div "Tere, kas saaksid [PERSON_NAME] mobiilinumbri kirjutada? ☺" at bounding box center [211, 382] width 186 height 29
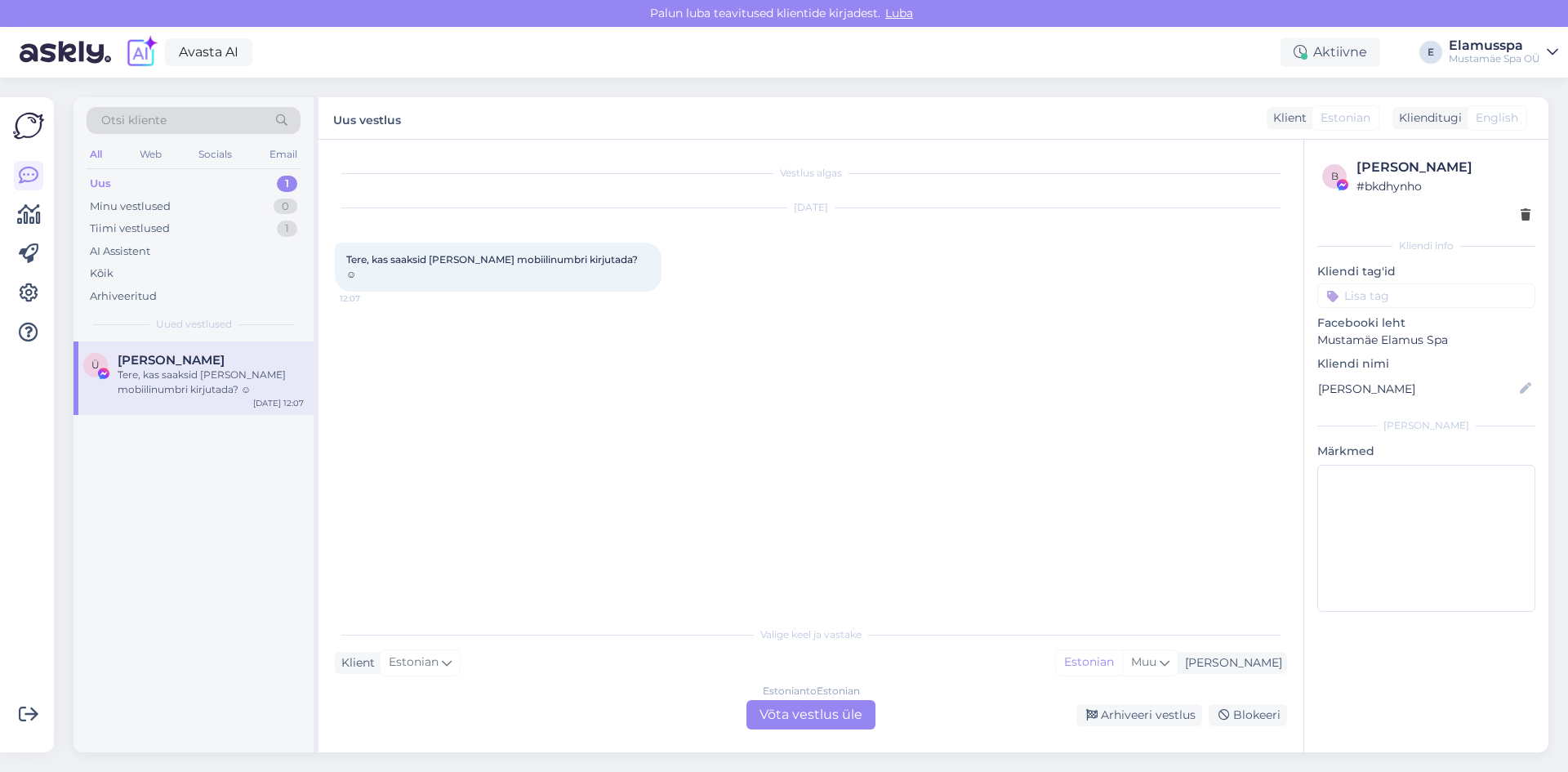
click at [832, 721] on div "Estonian to Estonian Võta vestlus üle" at bounding box center [810, 714] width 129 height 29
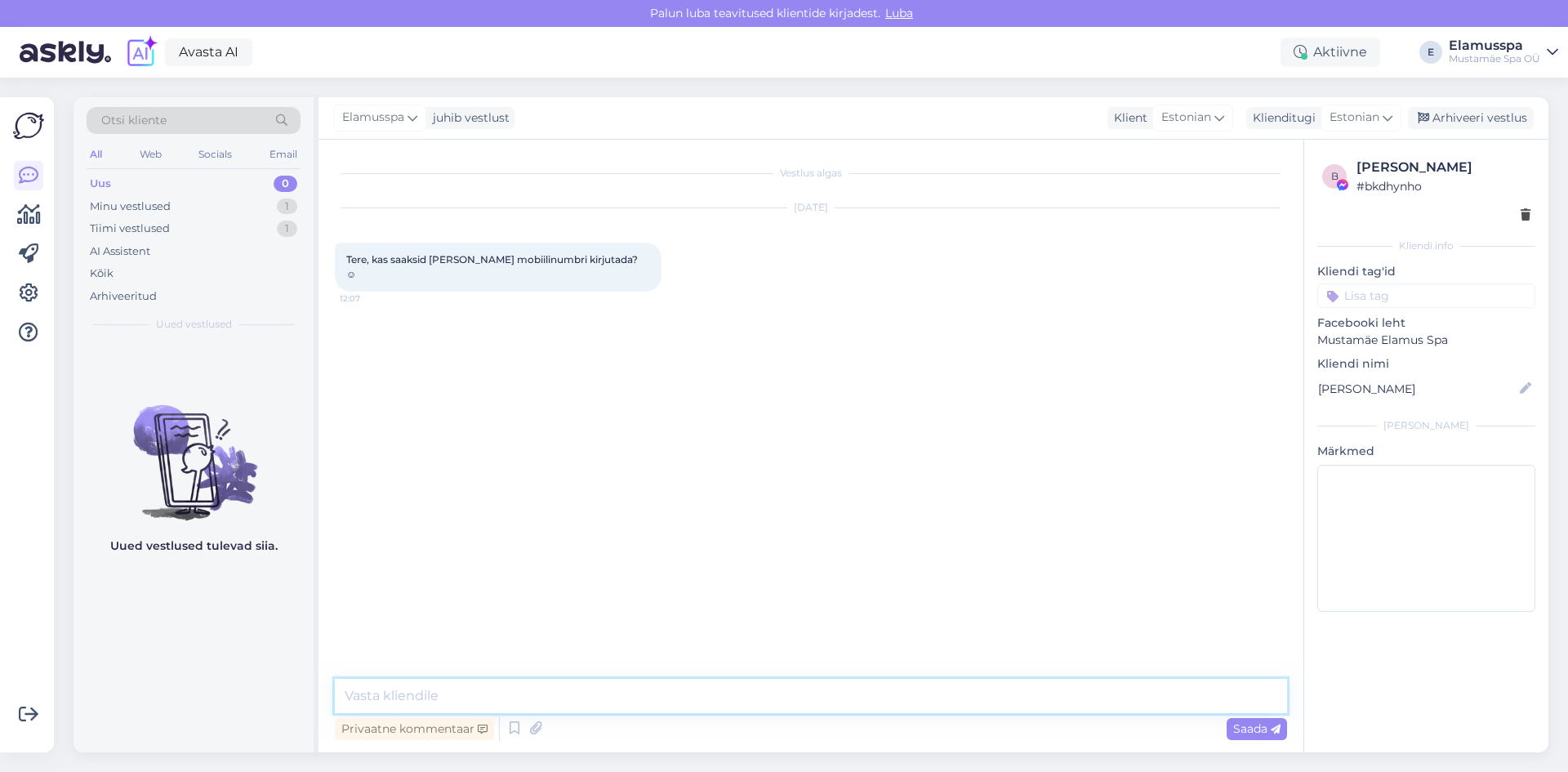
click at [752, 683] on textarea at bounding box center [810, 696] width 952 height 34
type textarea "E"
type textarea "Tere päevast! Elamus Spa vastuvõtu telefon: [PHONE_NUMBER]."
click at [1243, 718] on div "Privaatne kommentaar Saada" at bounding box center [810, 729] width 952 height 31
click at [1243, 719] on div "Saada" at bounding box center [1257, 729] width 60 height 22
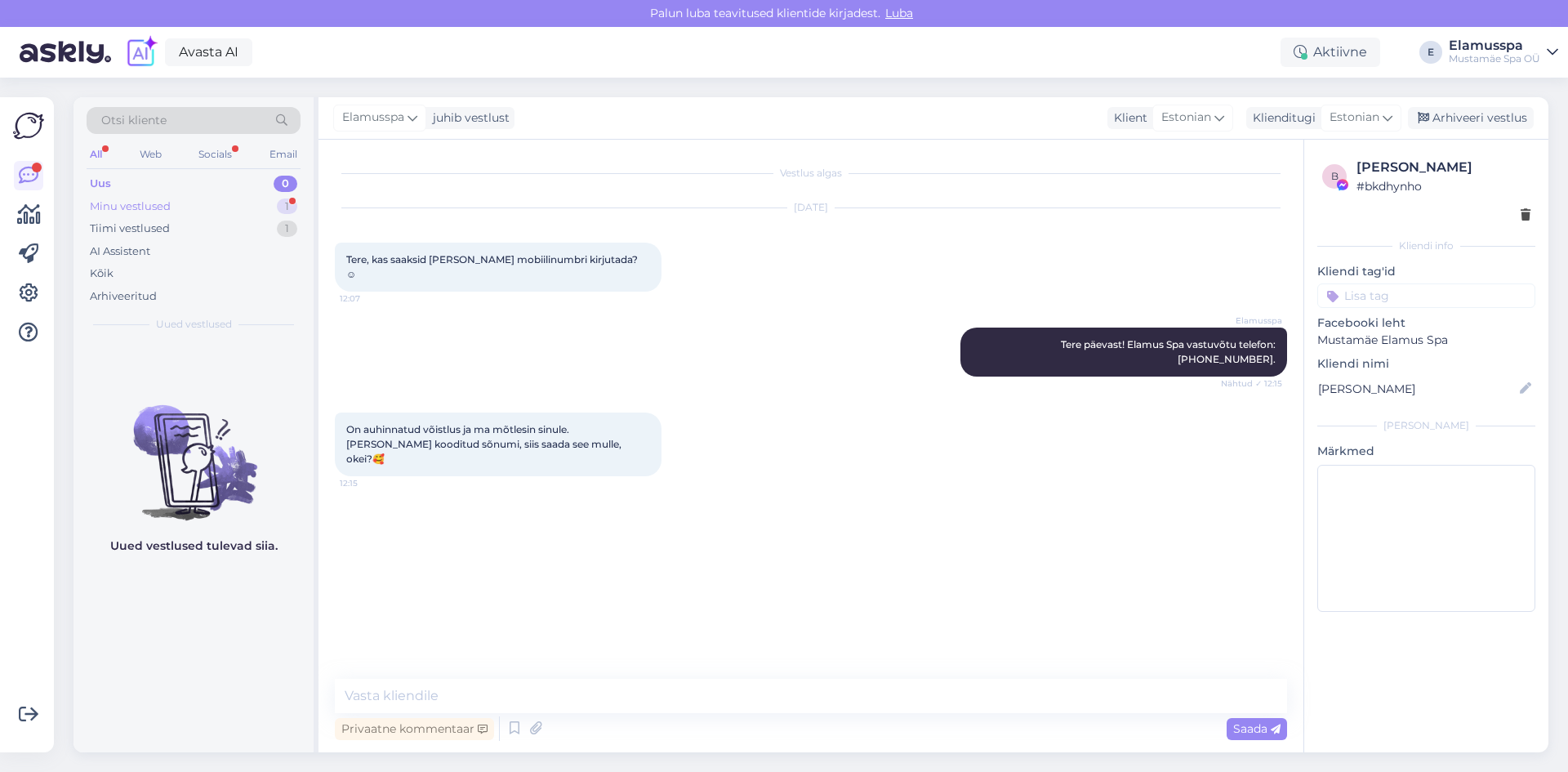
click at [208, 210] on div "Minu vestlused 1" at bounding box center [194, 206] width 214 height 23
